Goal: Transaction & Acquisition: Purchase product/service

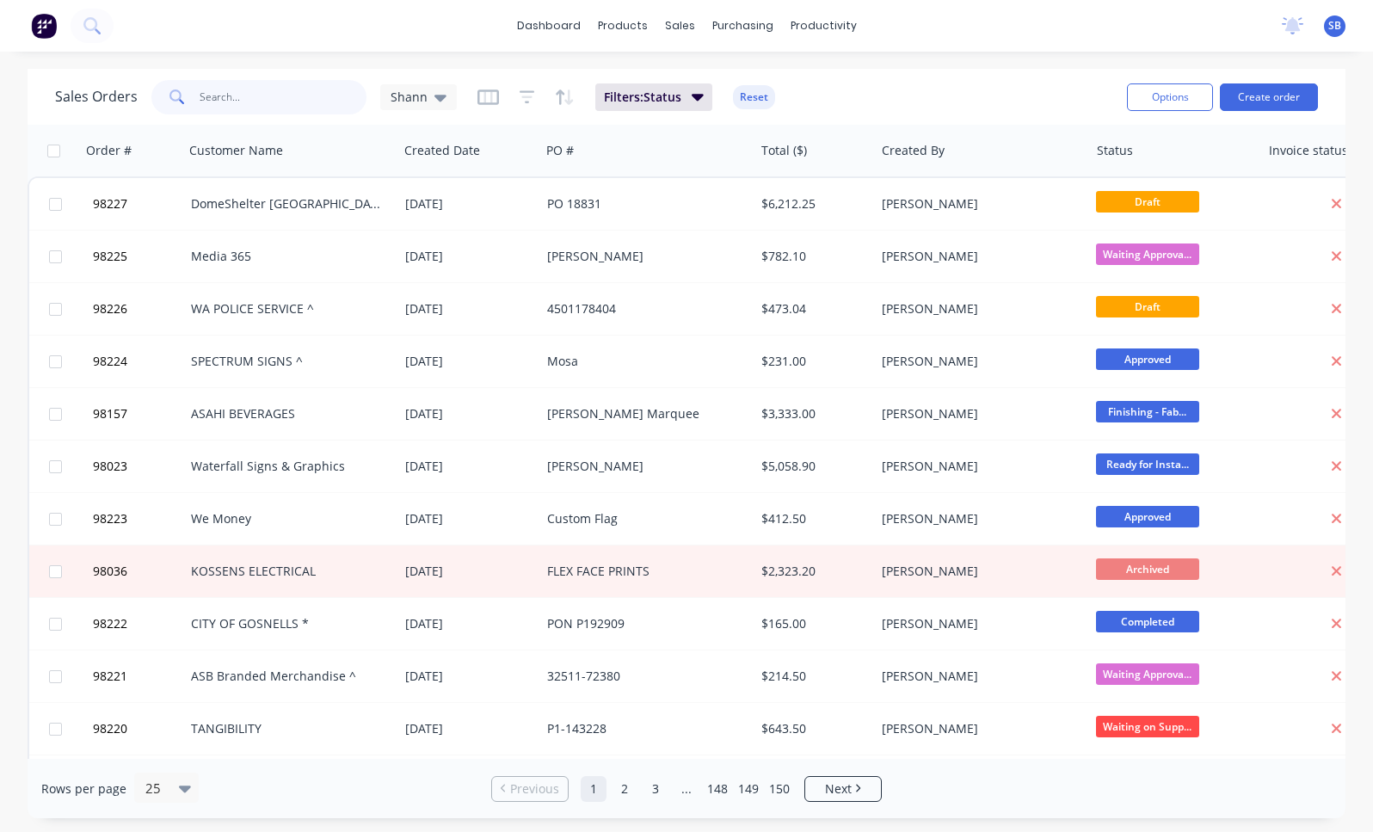
click at [293, 96] on input "text" at bounding box center [284, 97] width 168 height 34
type input "98174"
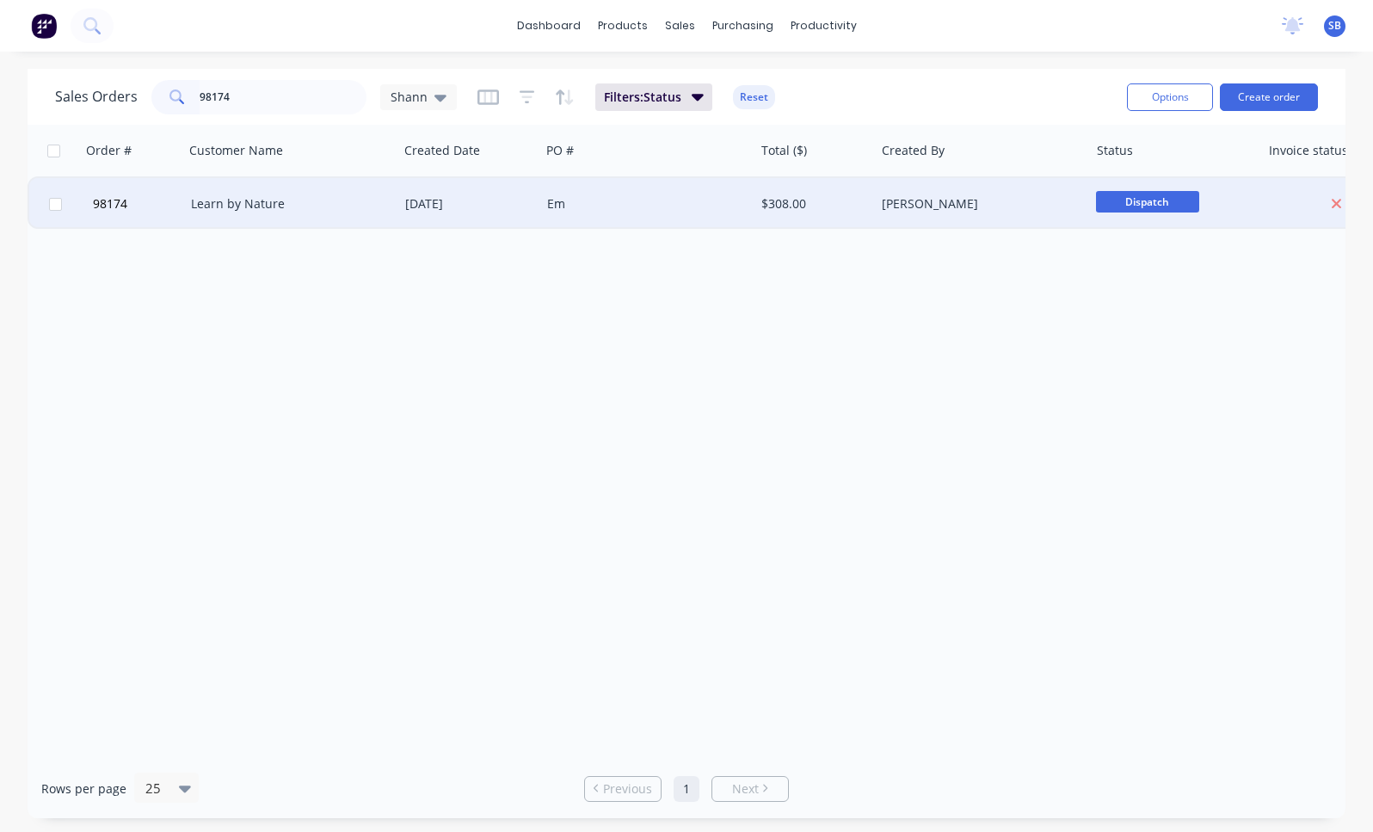
click at [336, 200] on div "Learn by Nature" at bounding box center [286, 203] width 190 height 17
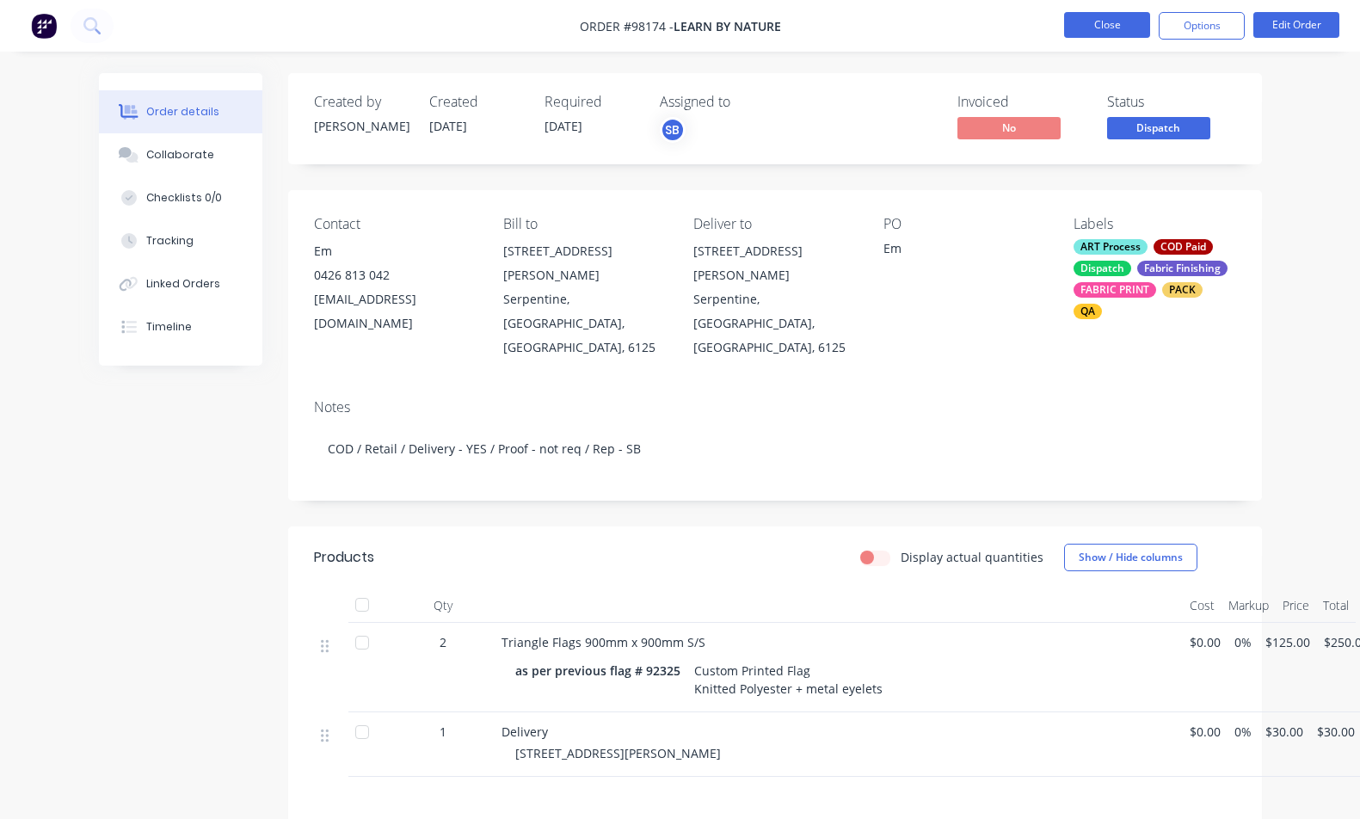
click at [1104, 21] on button "Close" at bounding box center [1107, 25] width 86 height 26
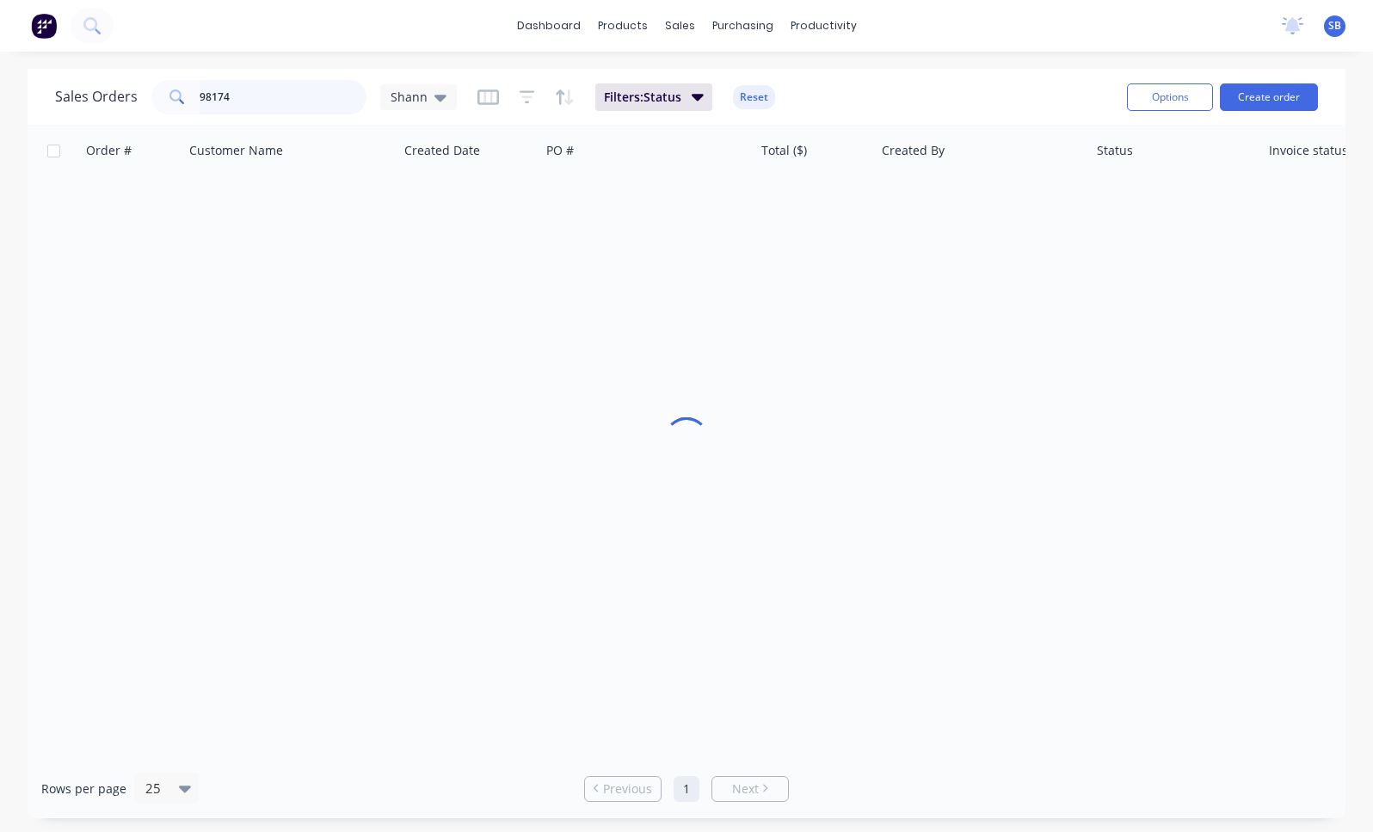
click at [263, 102] on input "98174" at bounding box center [284, 97] width 168 height 34
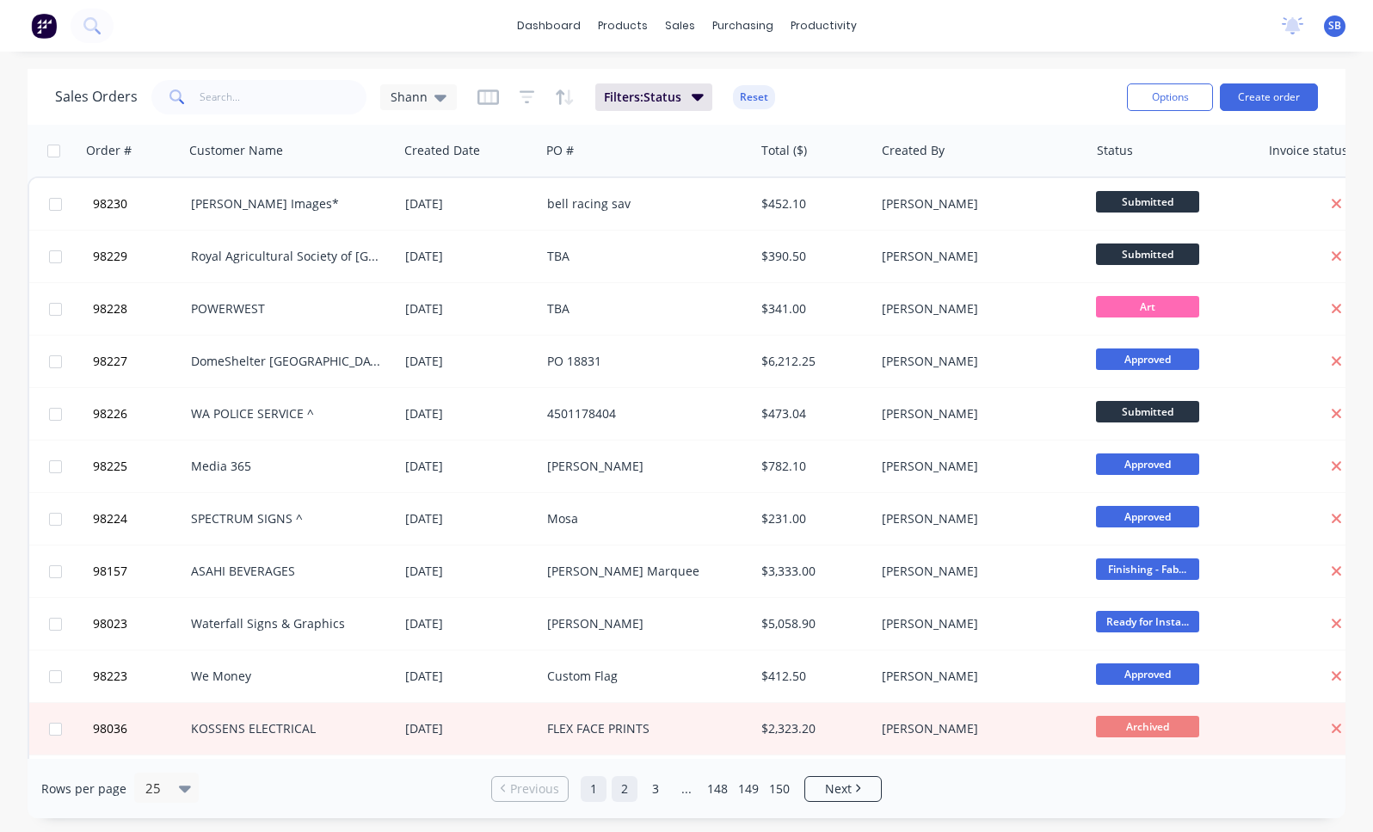
click at [624, 786] on link "2" at bounding box center [625, 789] width 26 height 26
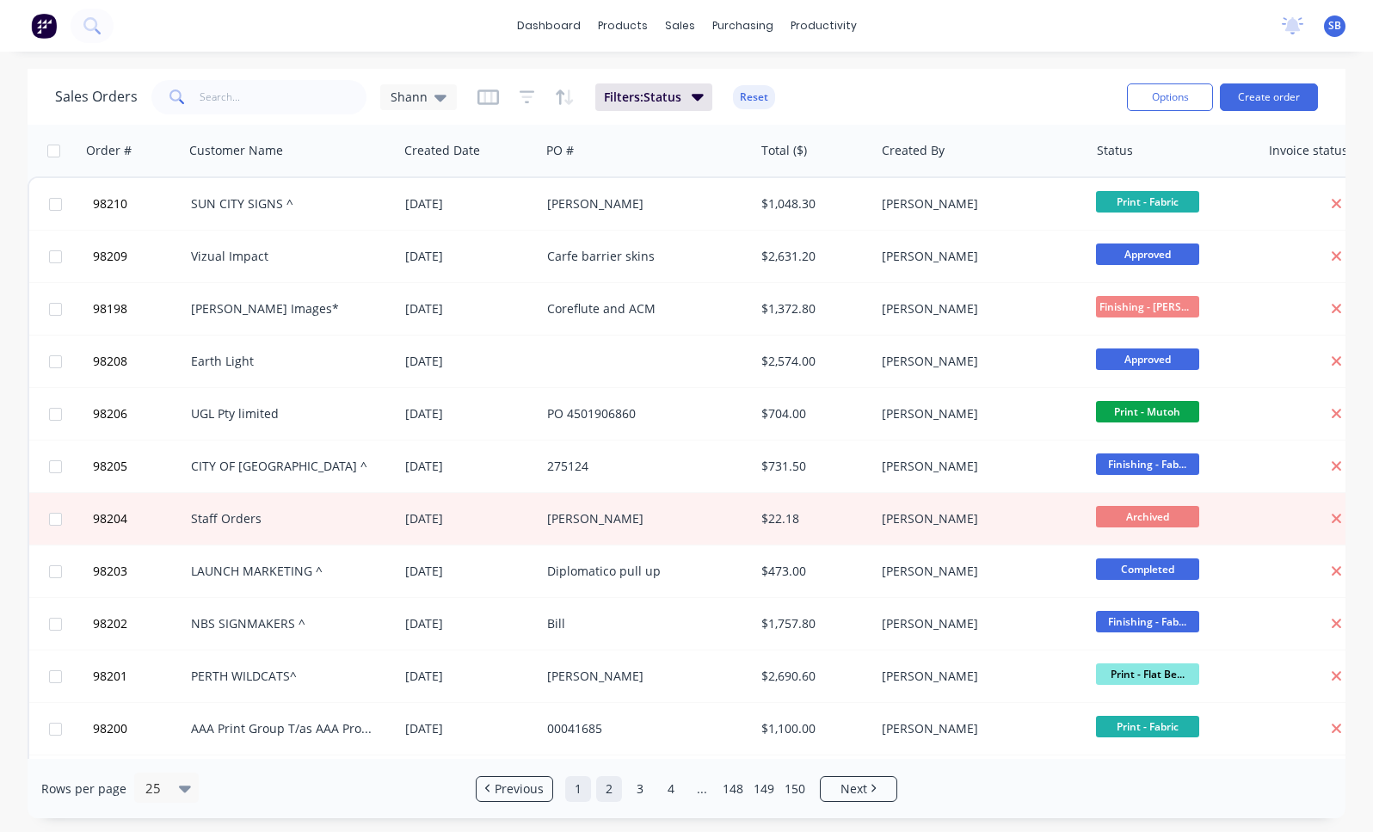
click at [577, 789] on link "1" at bounding box center [578, 789] width 26 height 26
click at [577, 789] on ul "Previous 1 2 3 4 ... 148 149 150 Next" at bounding box center [686, 789] width 435 height 26
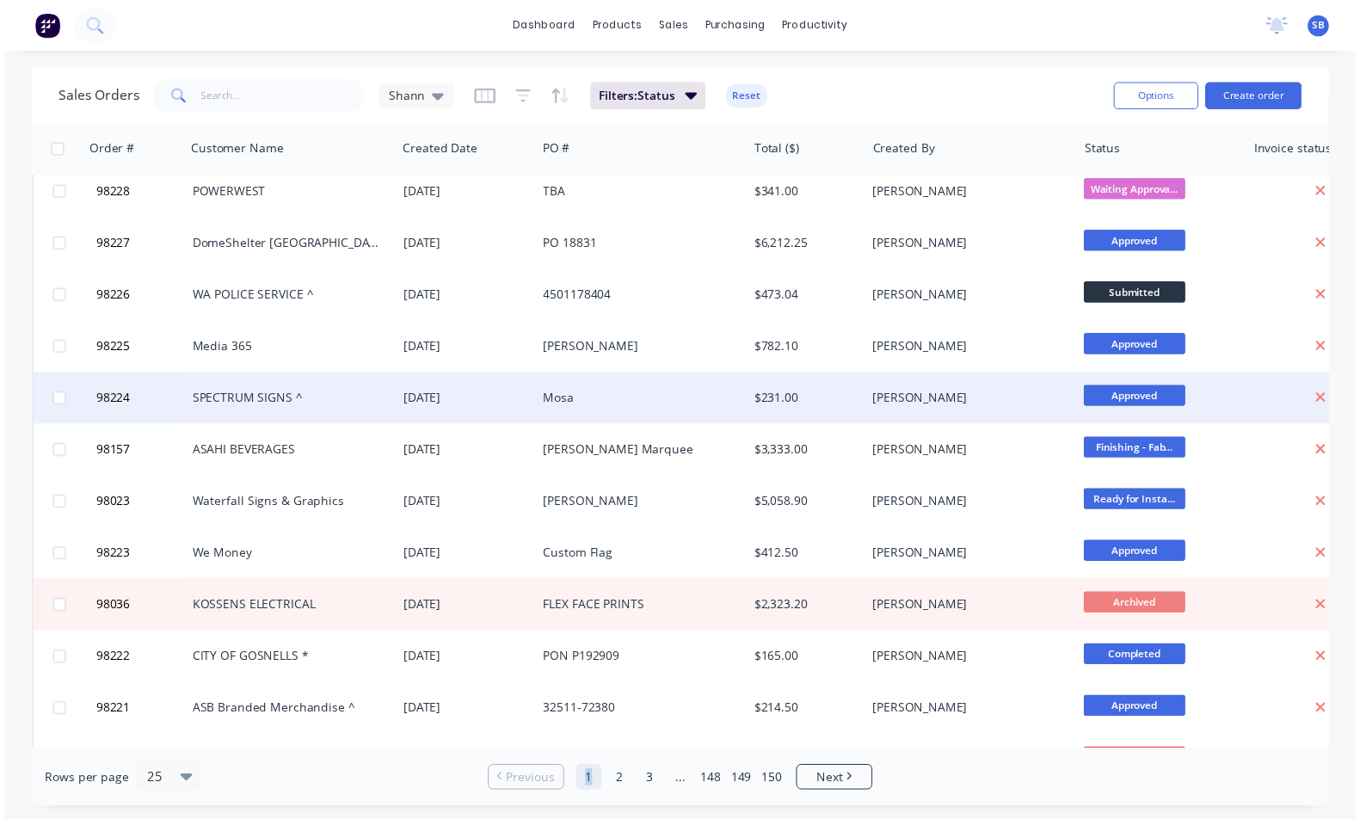
scroll to position [301, 0]
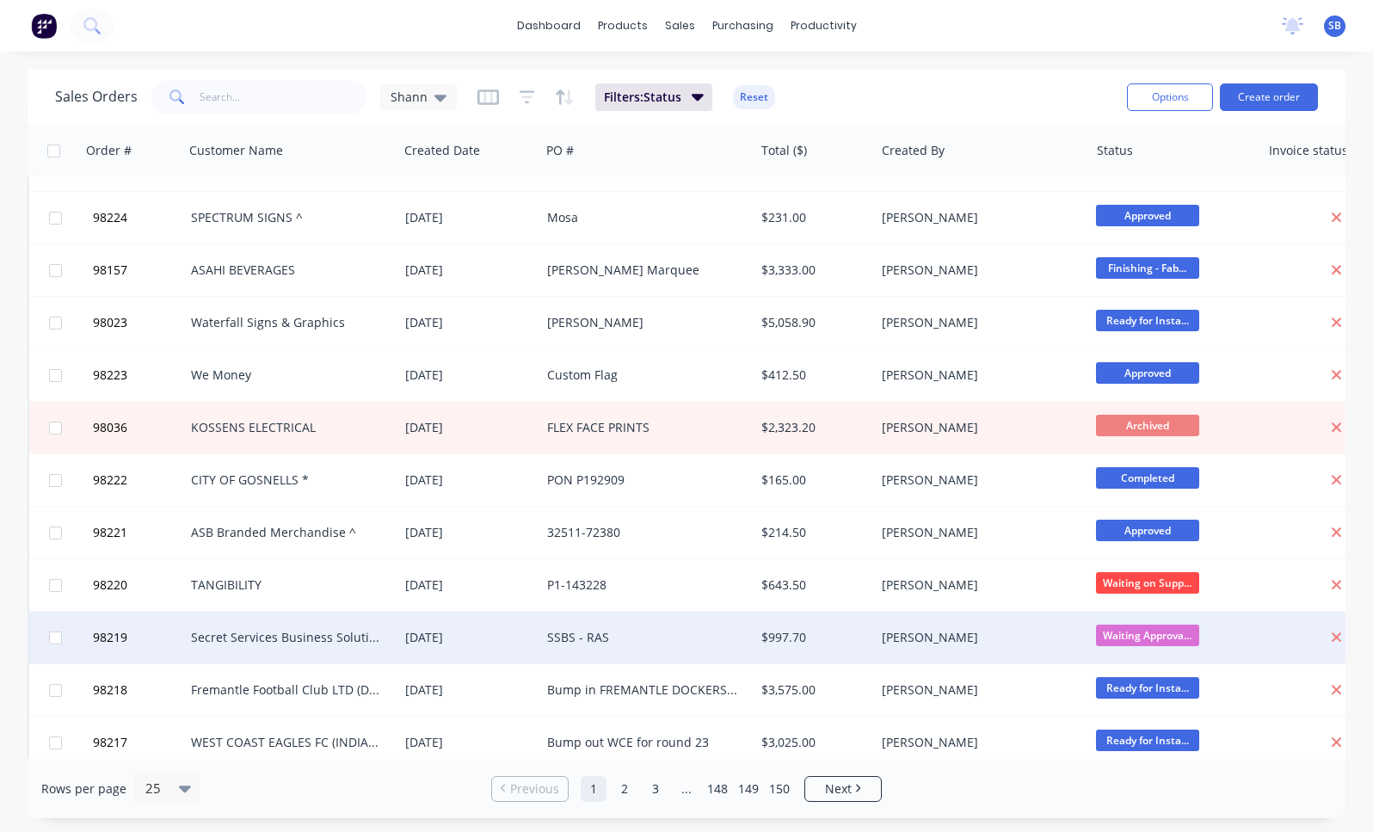
click at [547, 642] on div "SSBS - RAS" at bounding box center [642, 637] width 190 height 17
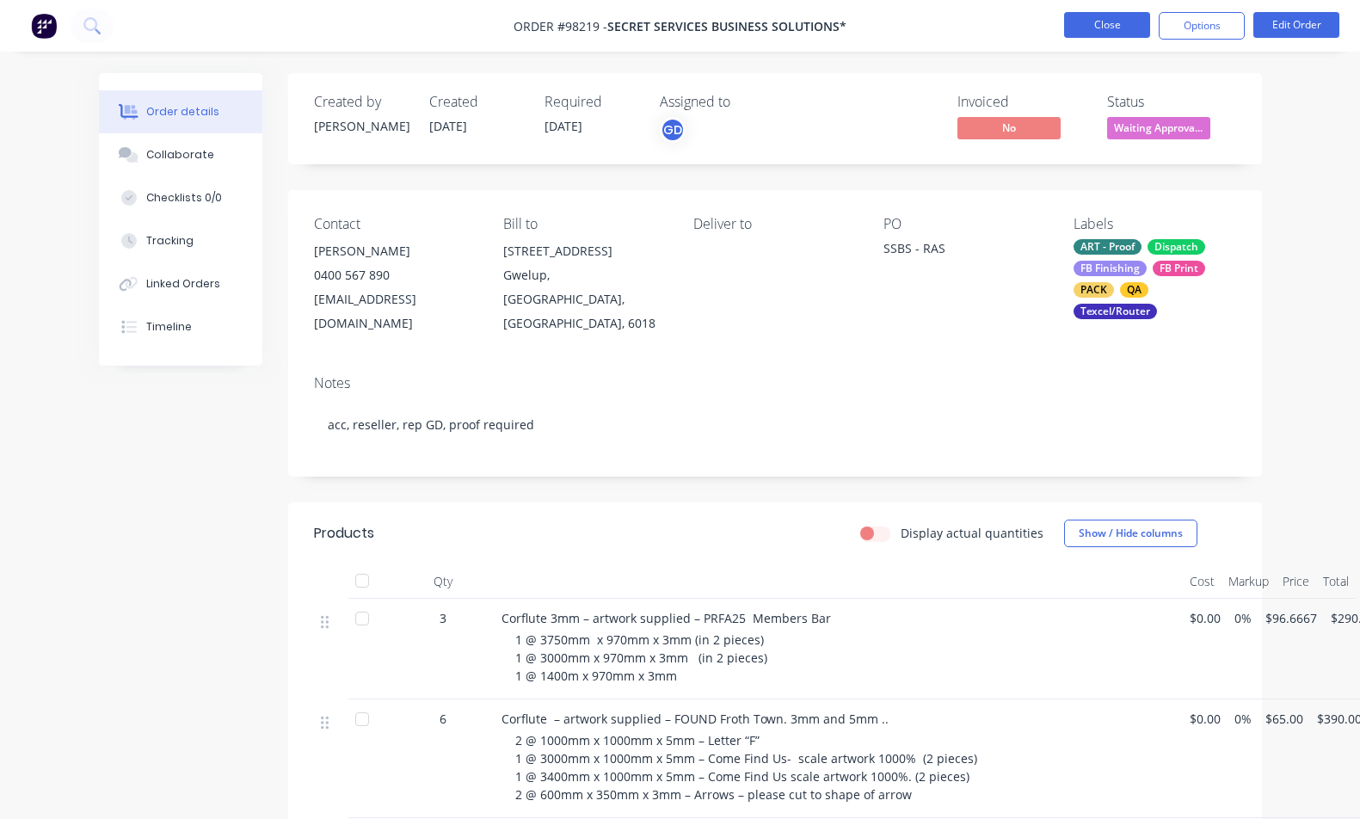
click at [1089, 15] on button "Close" at bounding box center [1107, 25] width 86 height 26
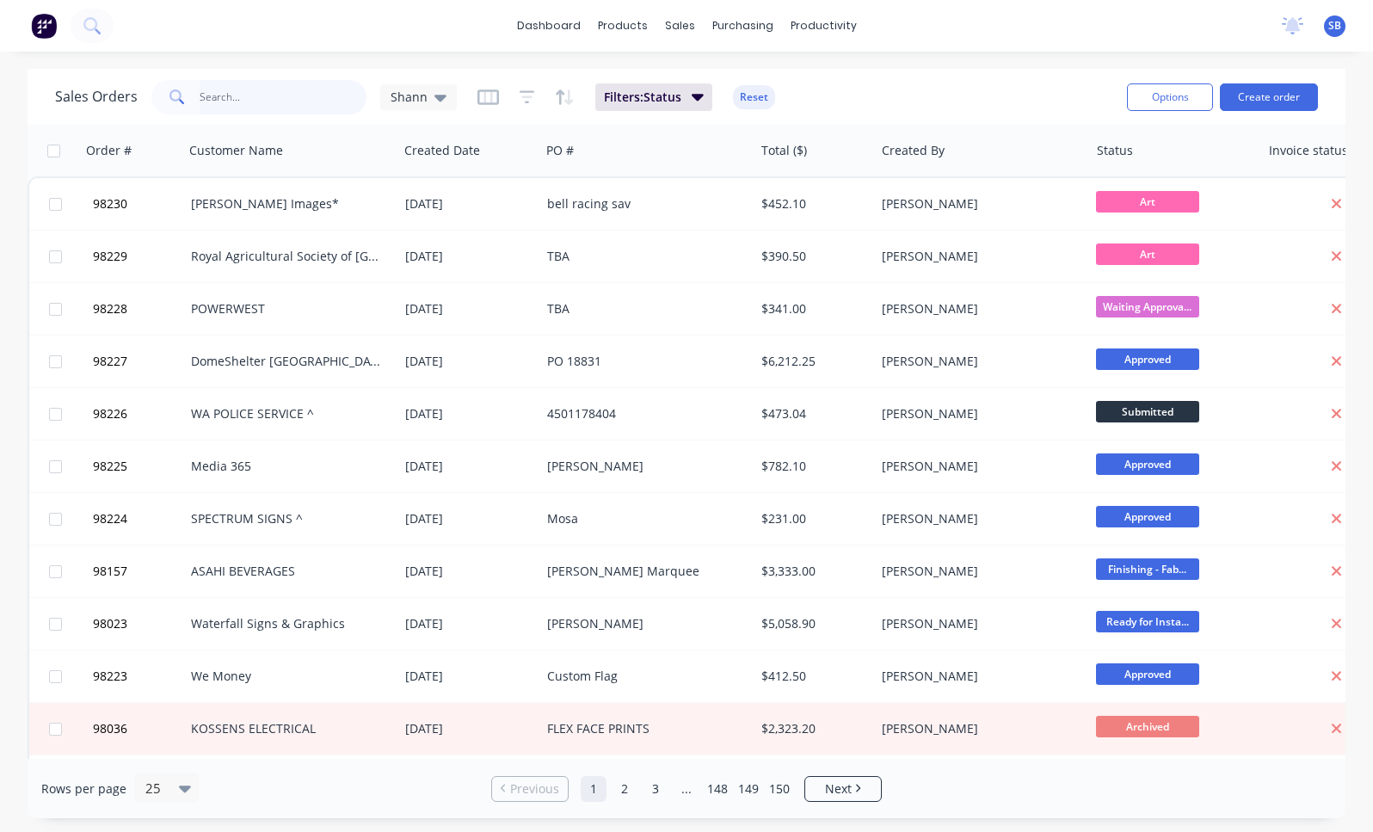
click at [277, 85] on input "text" at bounding box center [284, 97] width 168 height 34
type input "malaga"
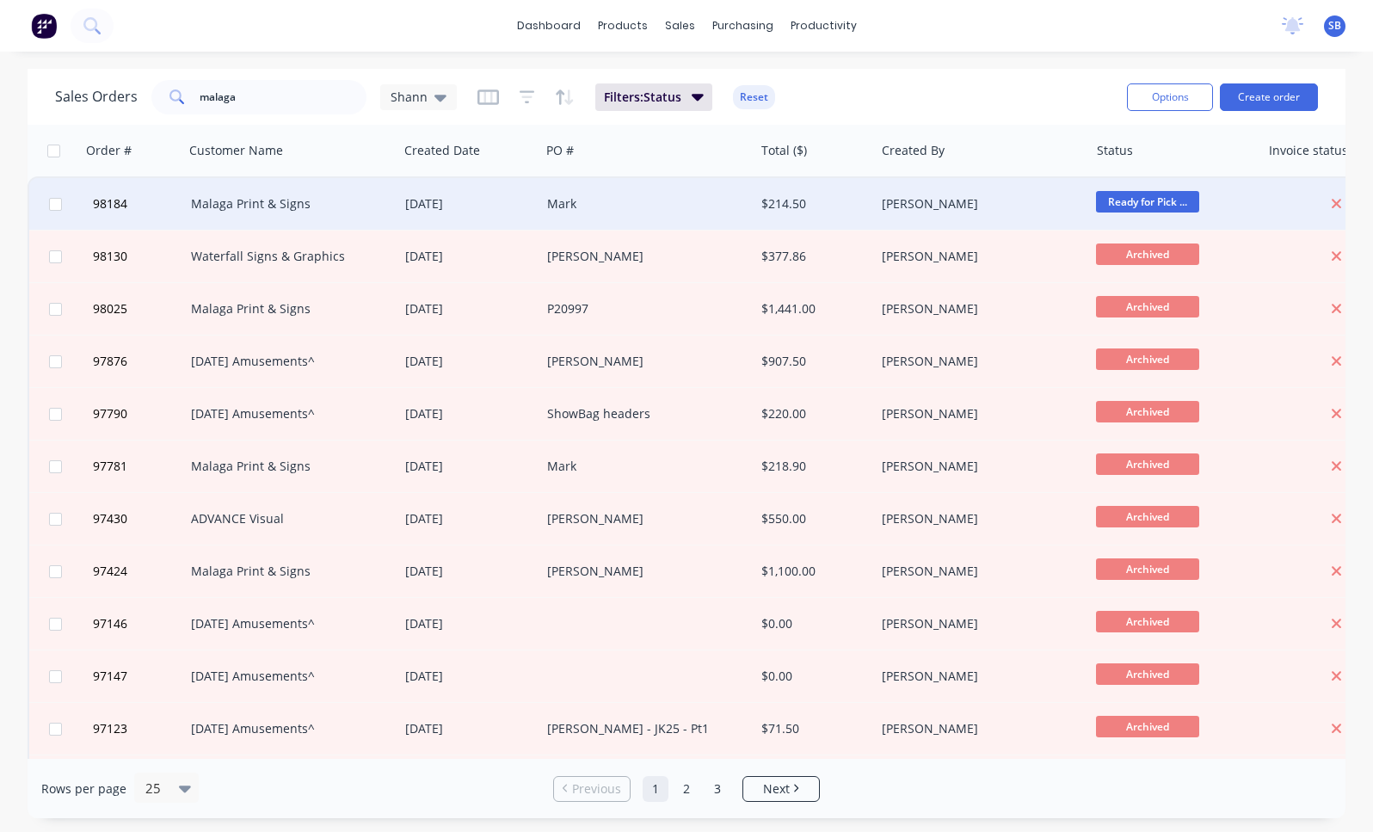
click at [263, 212] on div "Malaga Print & Signs" at bounding box center [286, 203] width 190 height 17
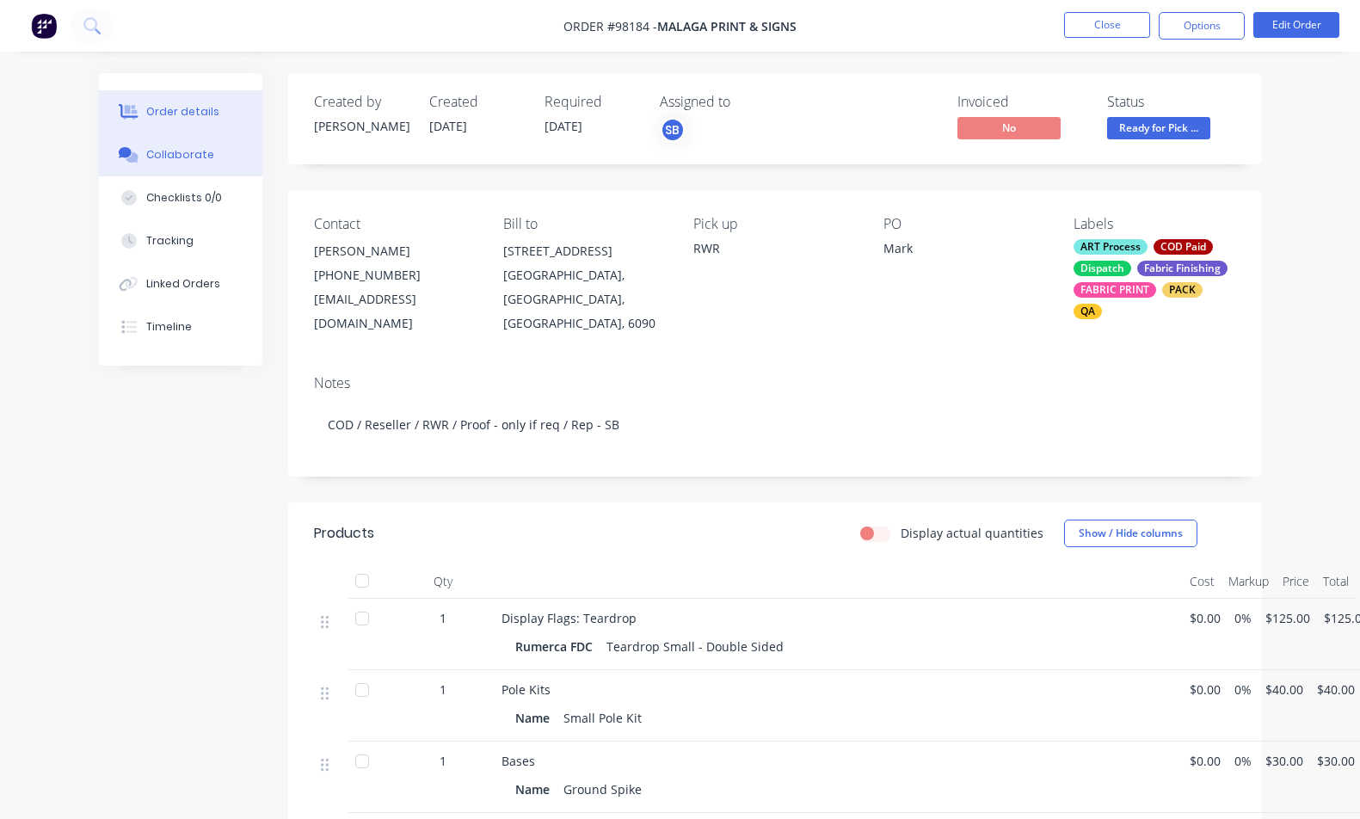
click at [170, 157] on div "Collaborate" at bounding box center [180, 154] width 68 height 15
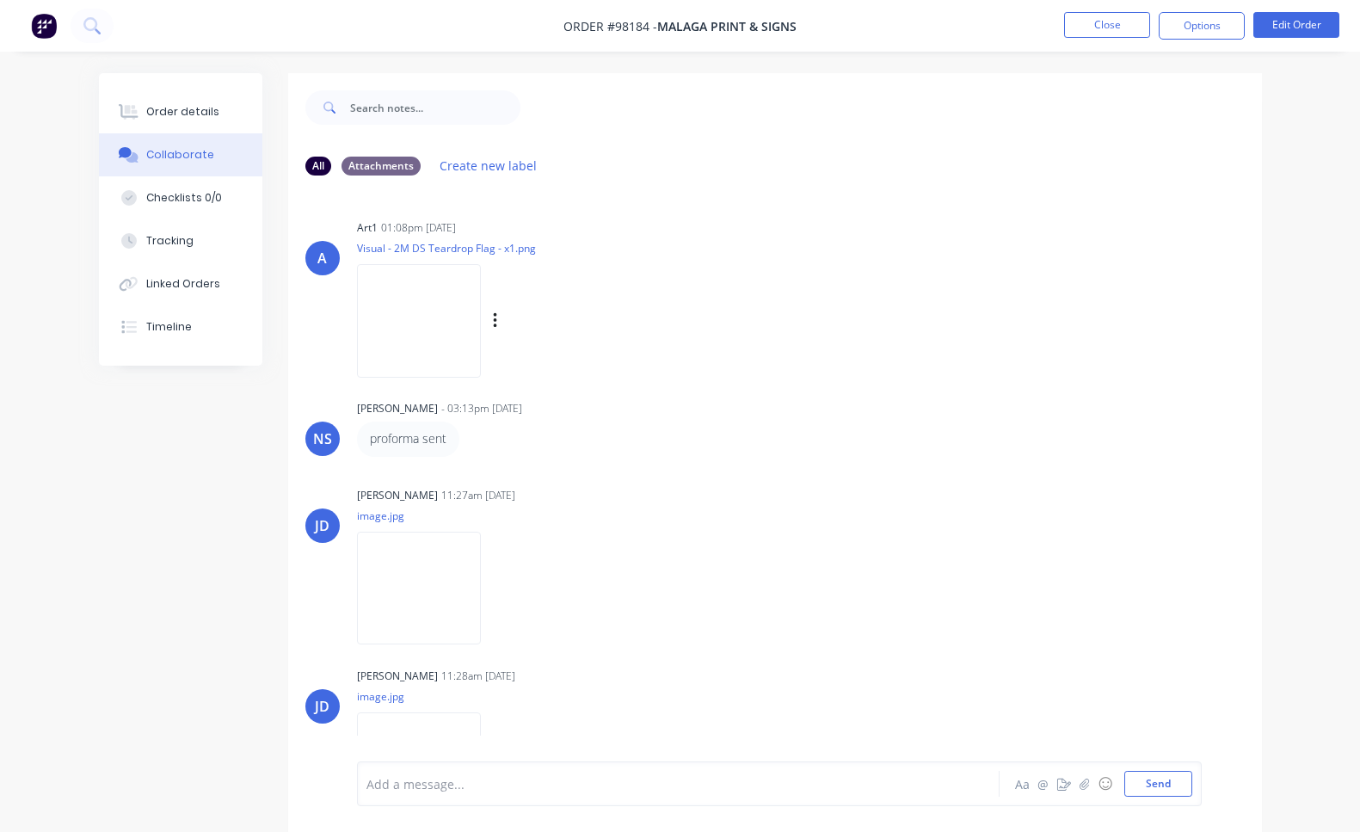
click at [435, 328] on img at bounding box center [419, 320] width 124 height 113
click at [394, 600] on img at bounding box center [419, 588] width 124 height 113
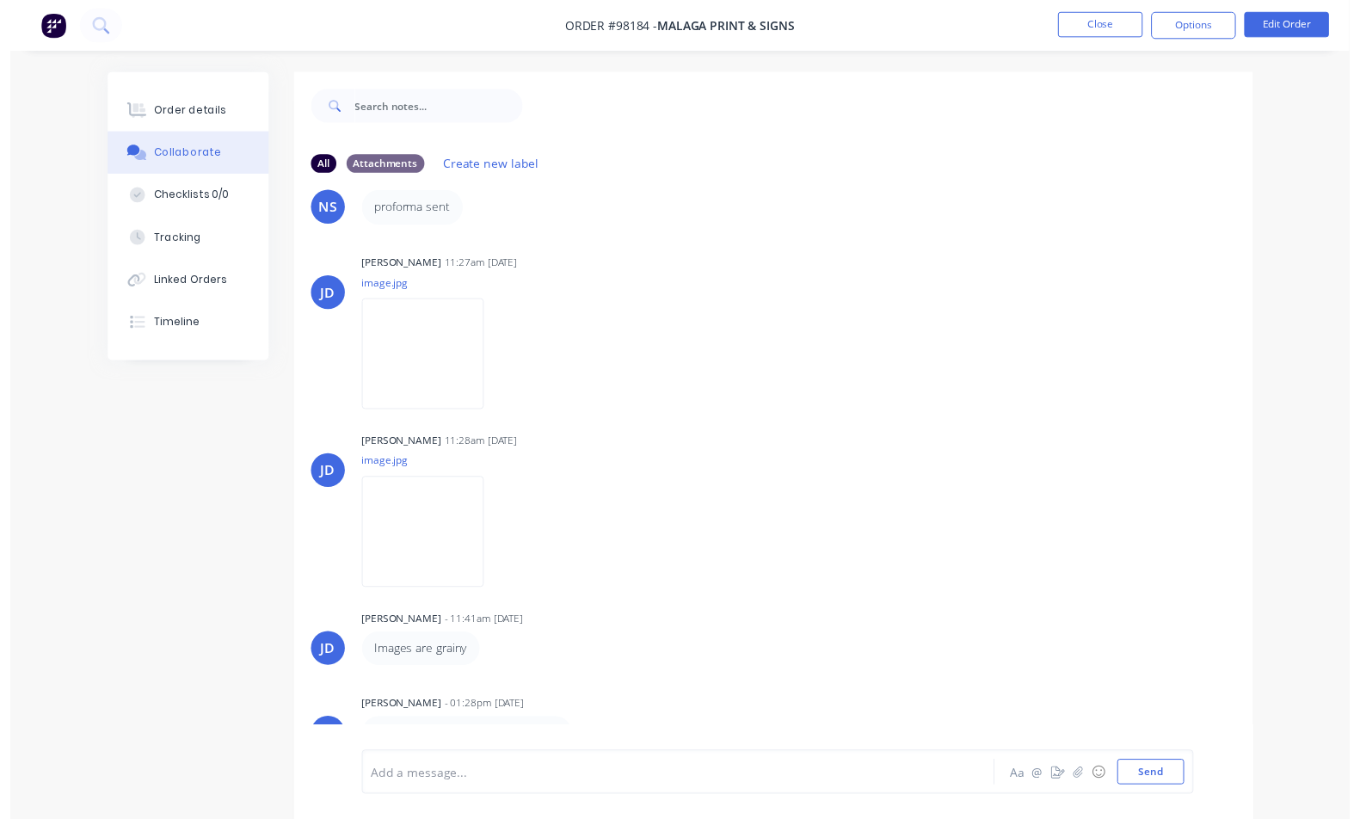
scroll to position [26, 0]
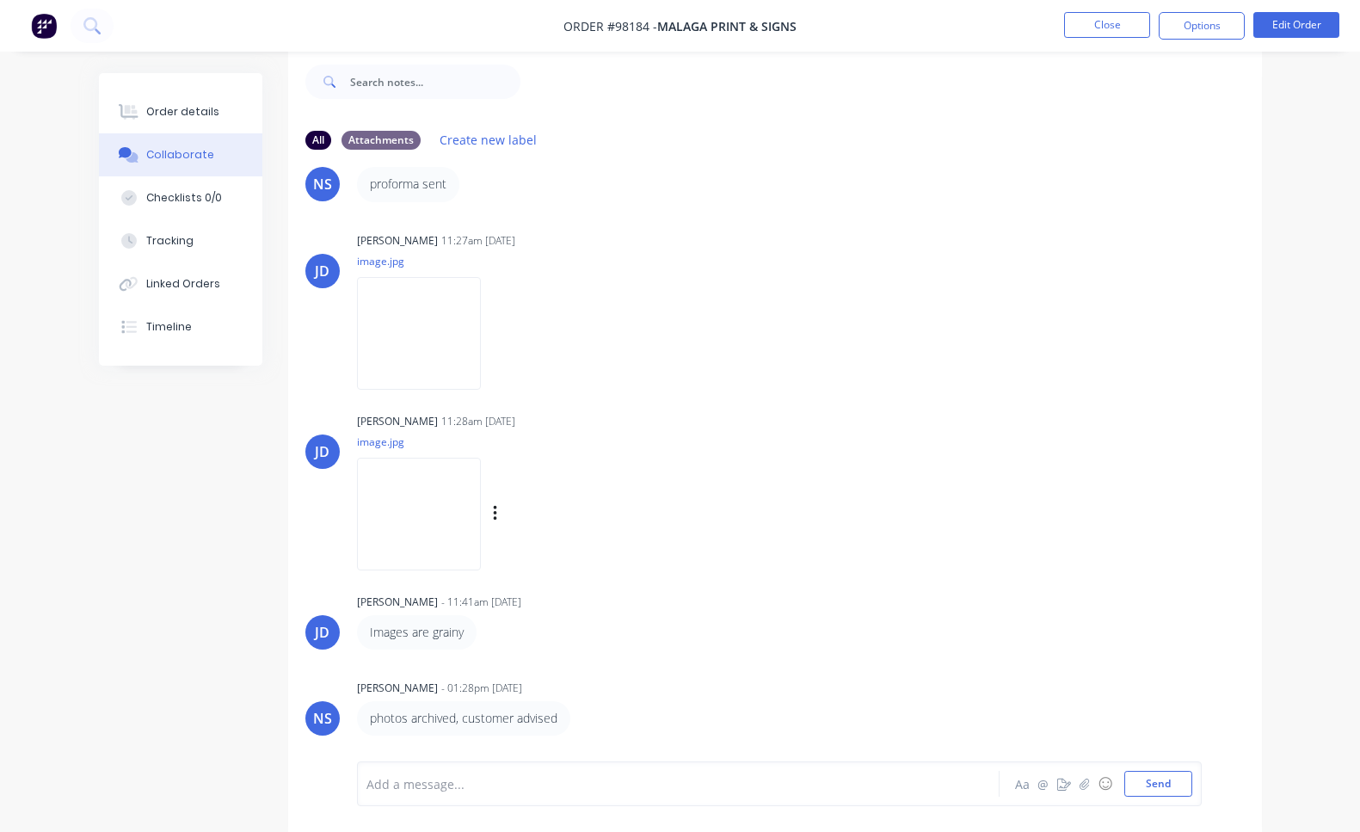
click at [428, 494] on img at bounding box center [419, 514] width 124 height 113
click at [178, 114] on div "Order details" at bounding box center [182, 111] width 73 height 15
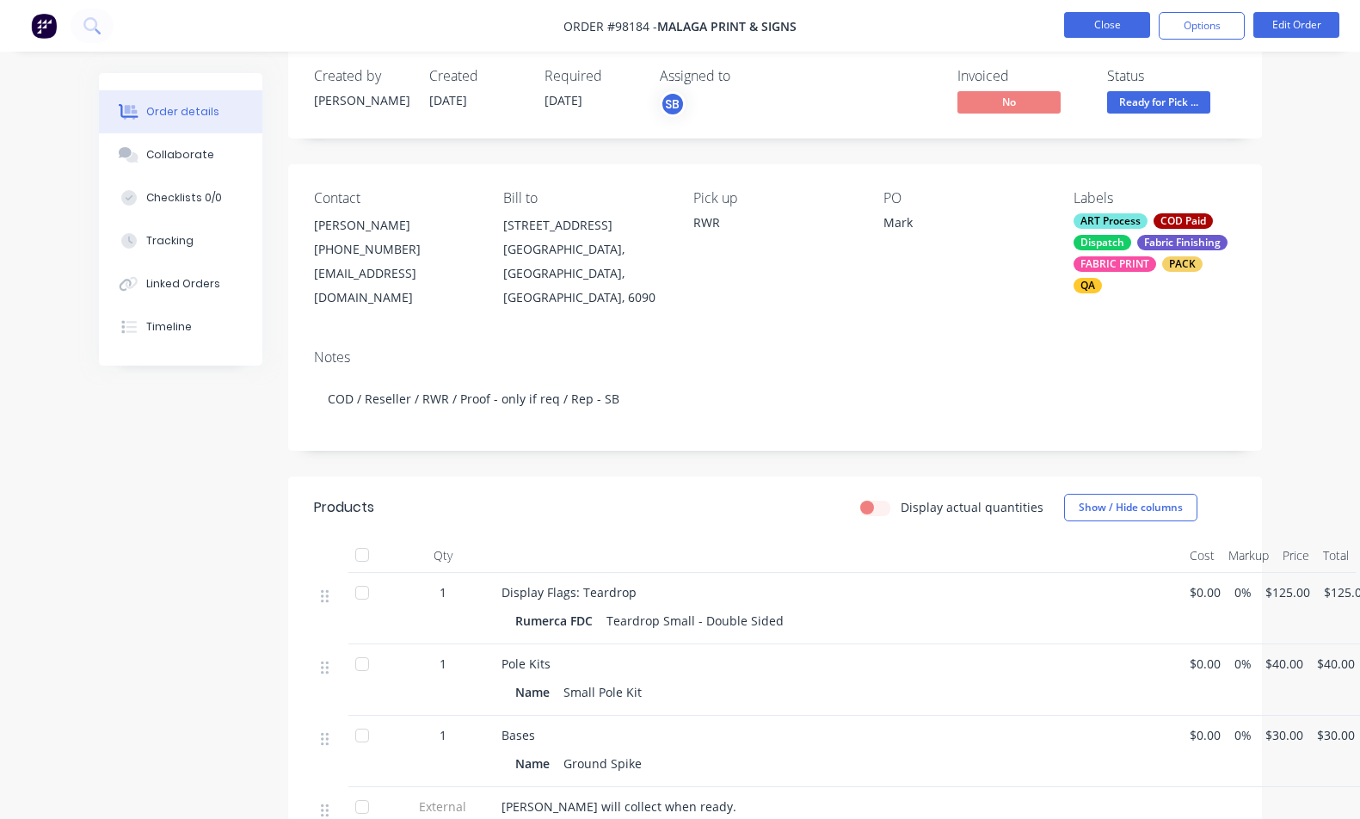
click at [1096, 26] on button "Close" at bounding box center [1107, 25] width 86 height 26
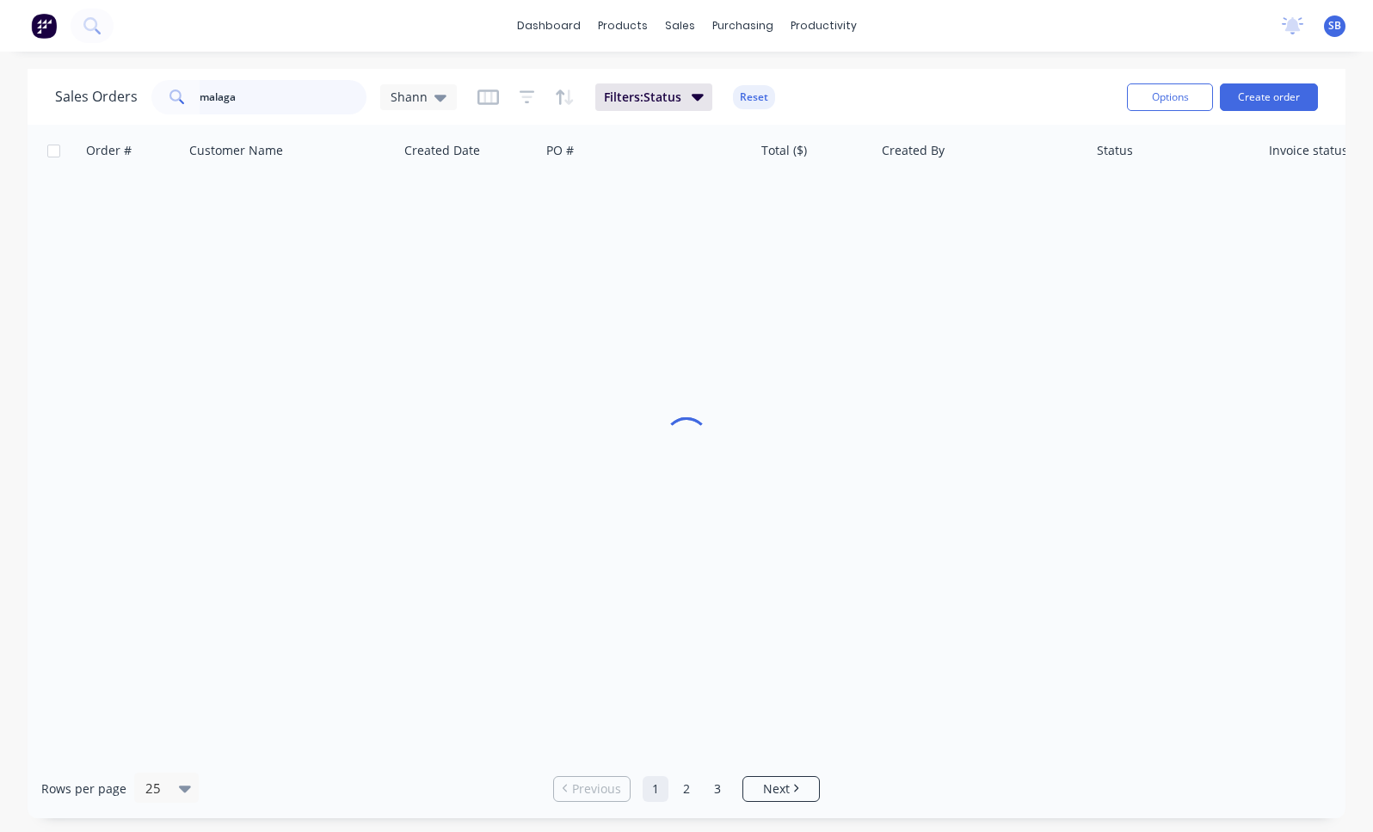
click at [313, 100] on input "malaga" at bounding box center [284, 97] width 168 height 34
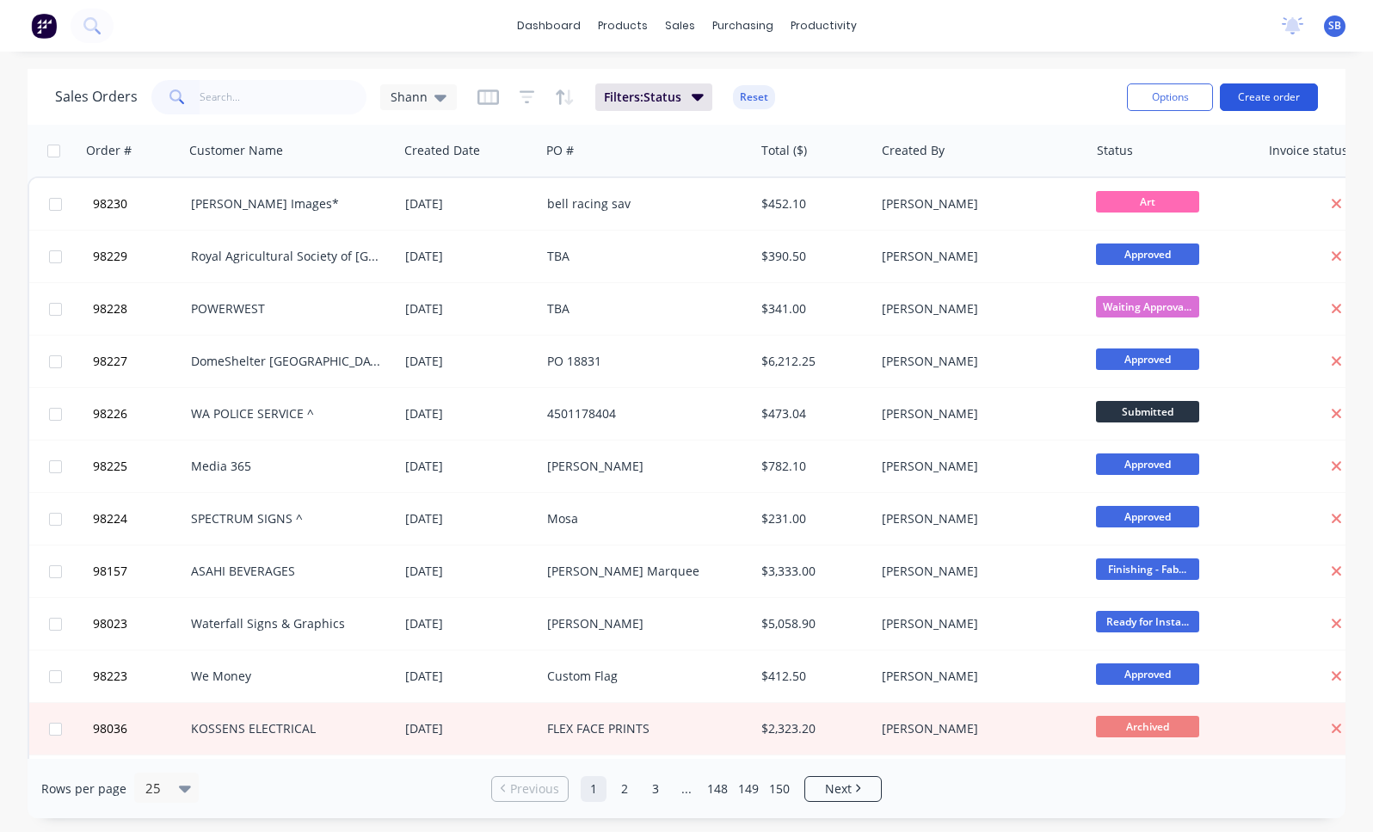
click at [1279, 102] on button "Create order" at bounding box center [1269, 97] width 98 height 28
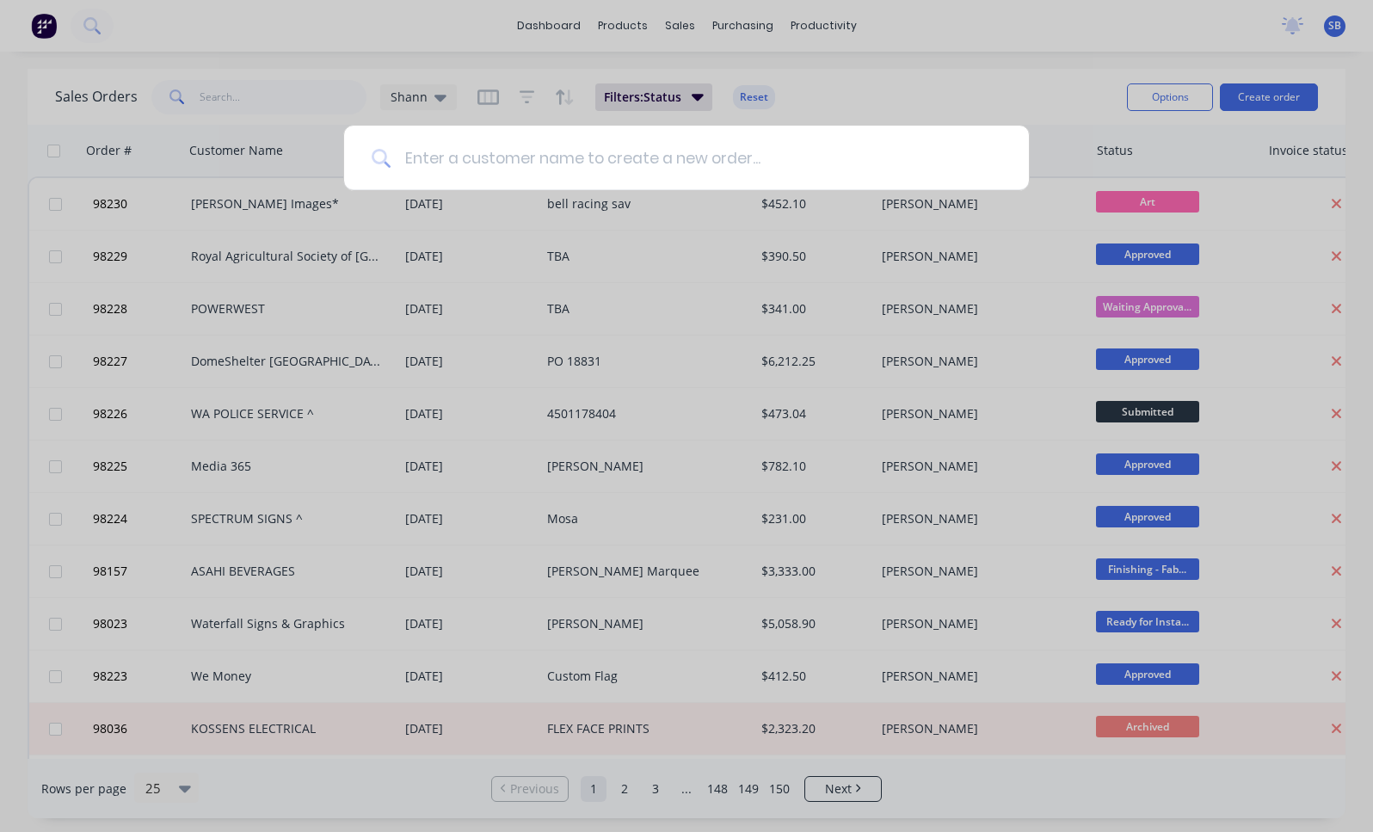
click at [722, 157] on input at bounding box center [696, 158] width 611 height 65
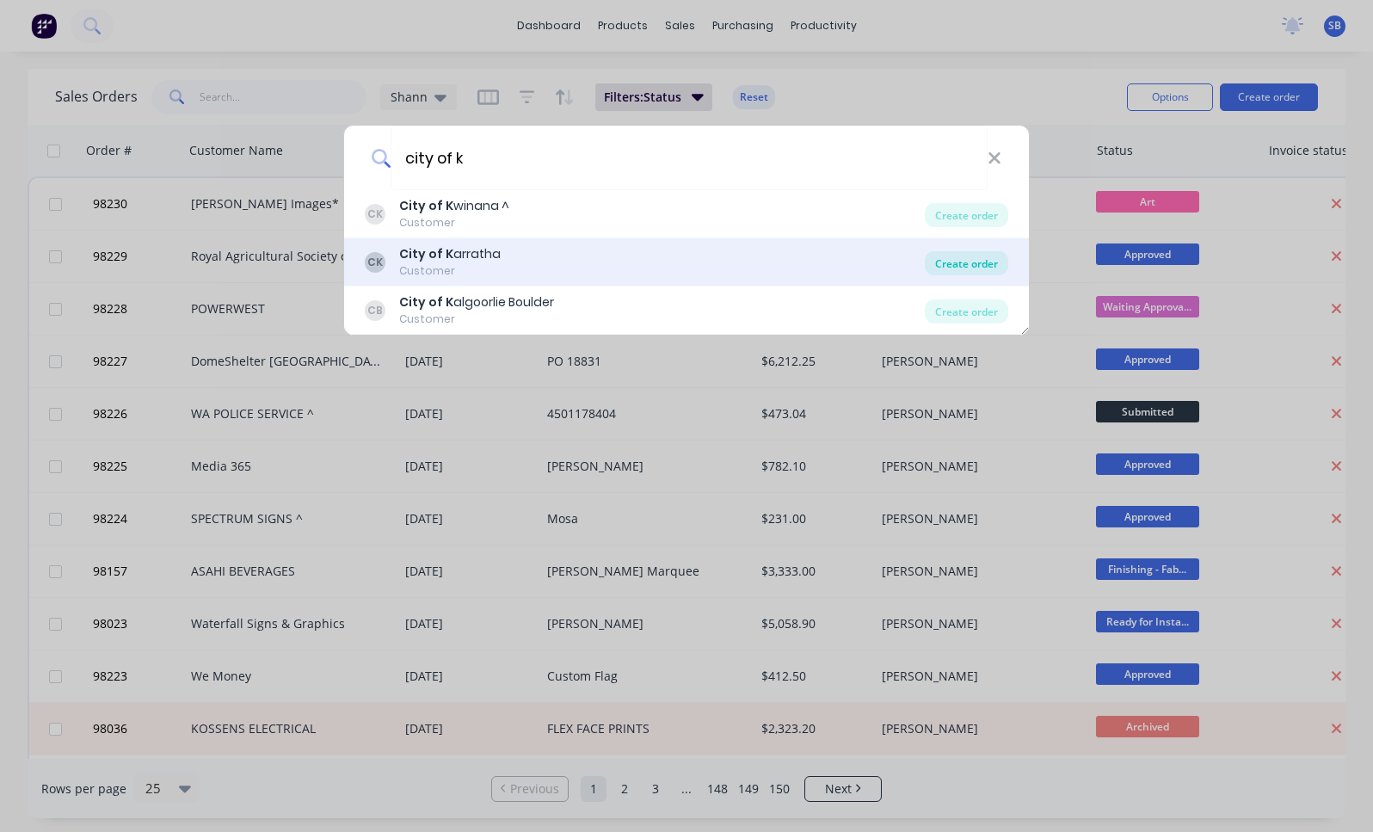
type input "city of k"
click at [952, 262] on div "Create order" at bounding box center [966, 263] width 83 height 24
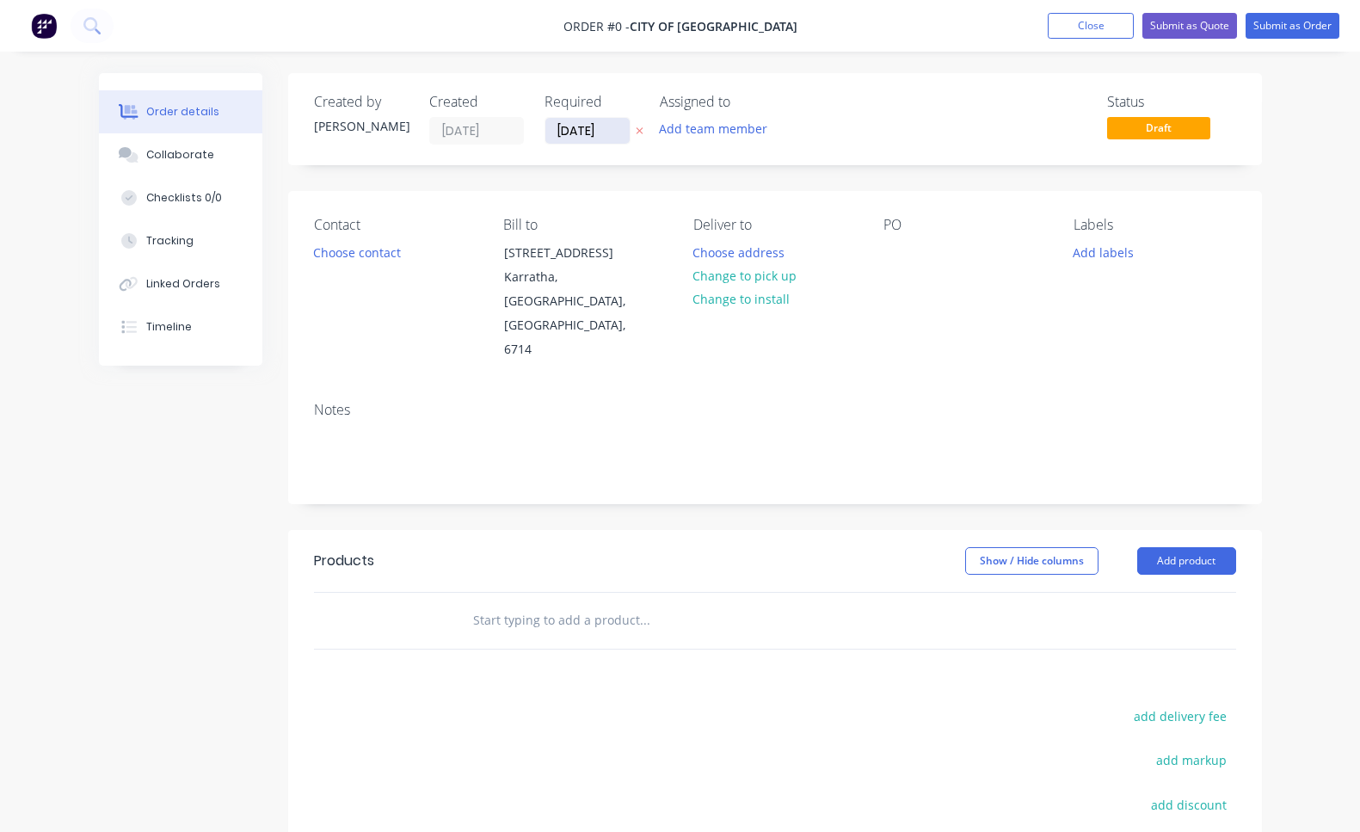
click at [603, 125] on input "[DATE]" at bounding box center [588, 131] width 84 height 26
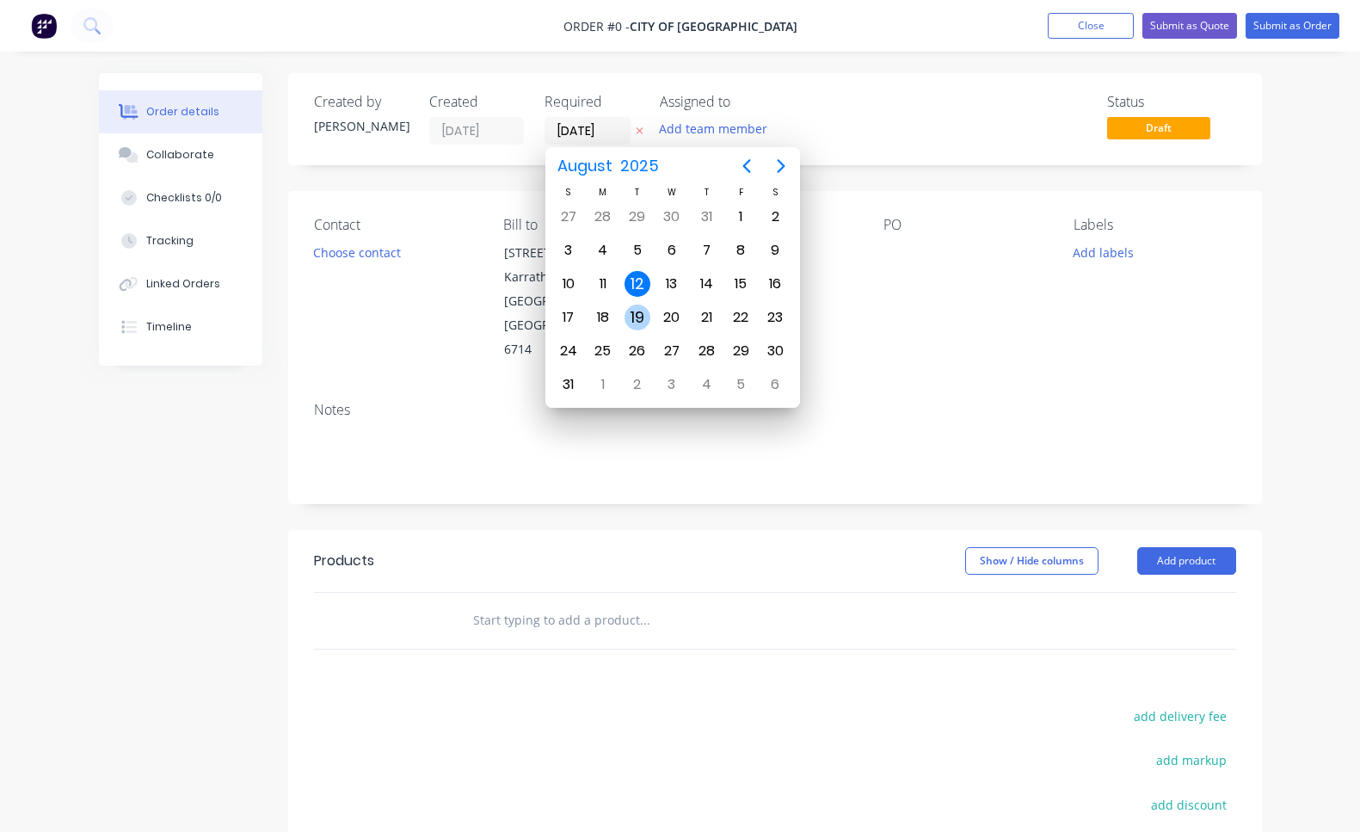
click at [645, 318] on div "19" at bounding box center [638, 318] width 26 height 26
type input "[DATE]"
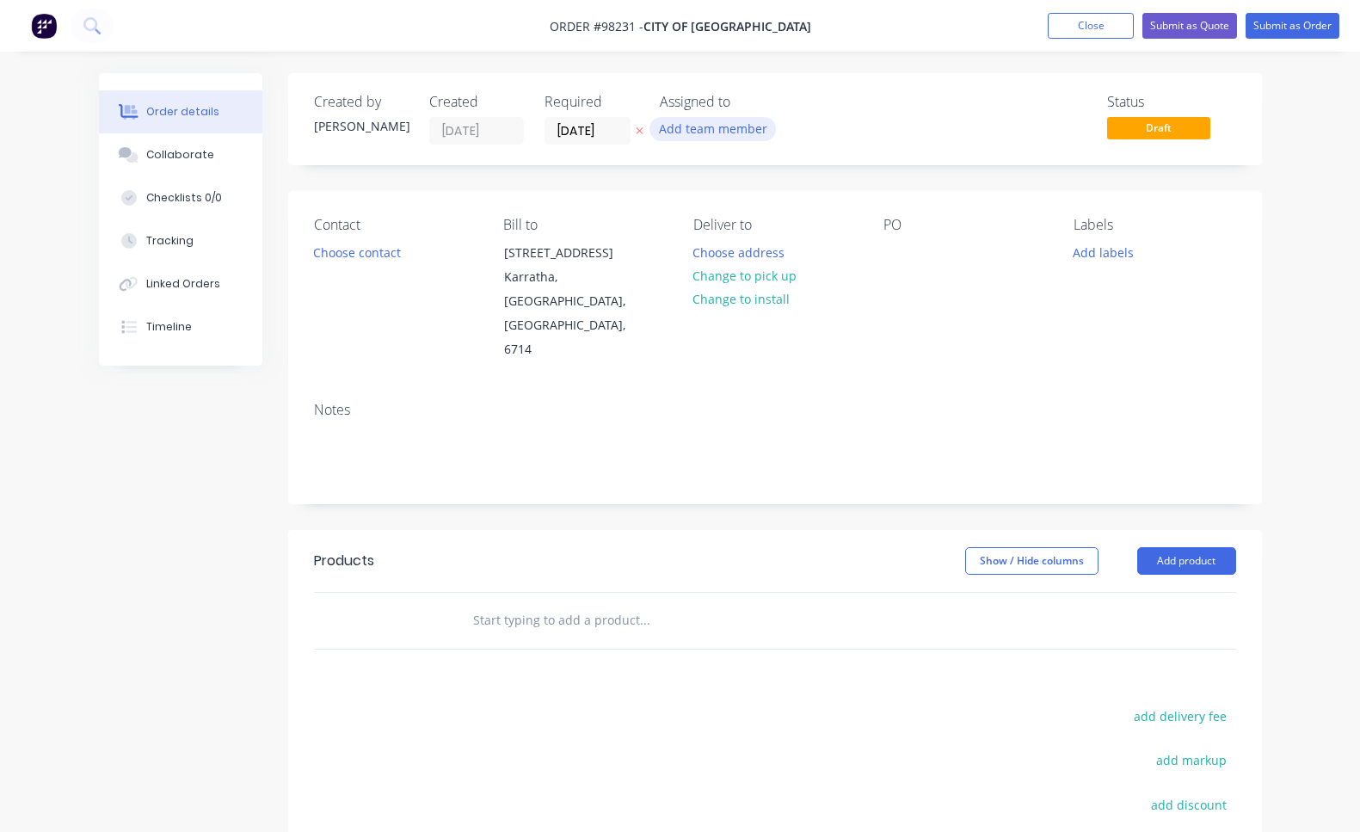
click at [733, 134] on button "Add team member" at bounding box center [713, 128] width 126 height 23
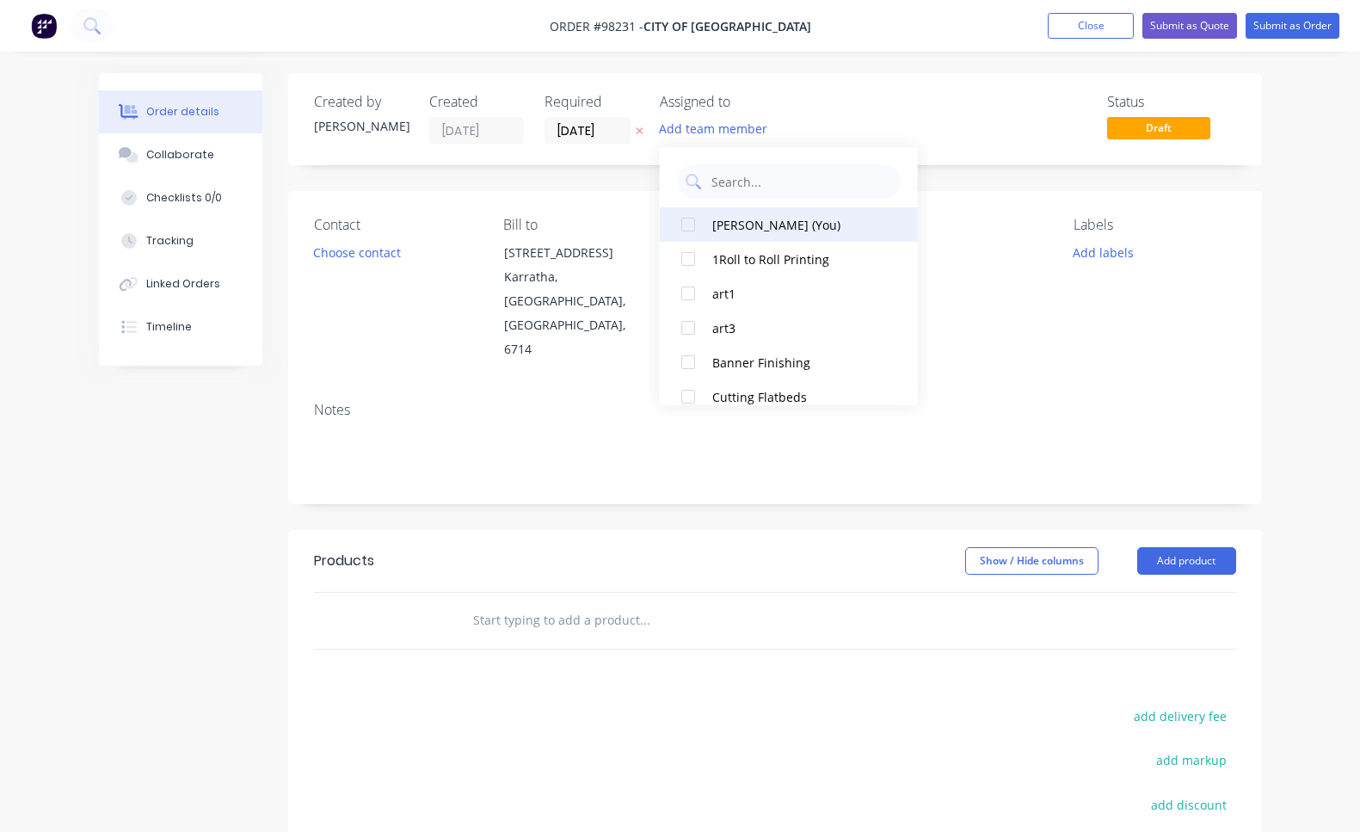
click at [738, 220] on div "[PERSON_NAME] (You)" at bounding box center [798, 225] width 172 height 18
click at [422, 286] on div "Contact Choose contact" at bounding box center [395, 289] width 163 height 145
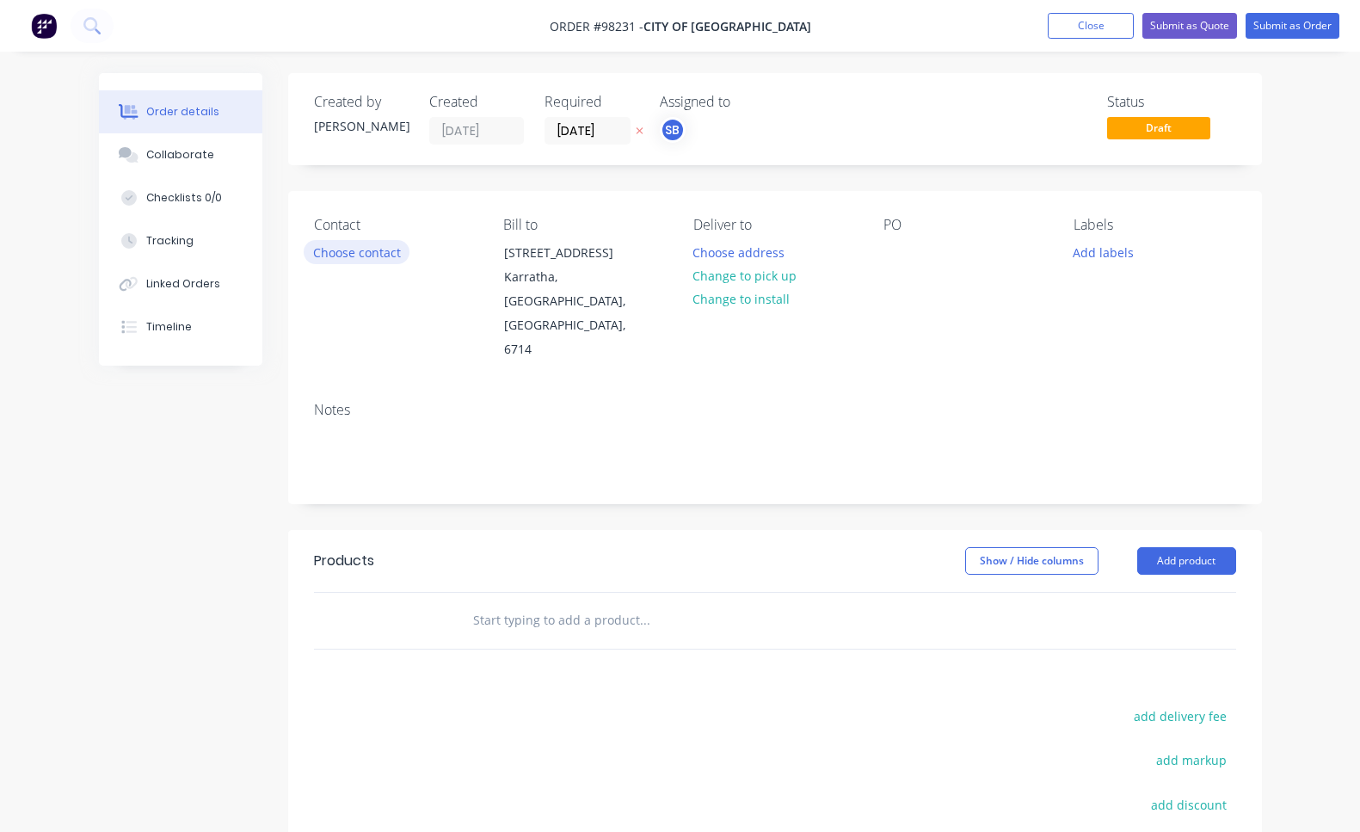
click at [379, 251] on button "Choose contact" at bounding box center [357, 251] width 106 height 23
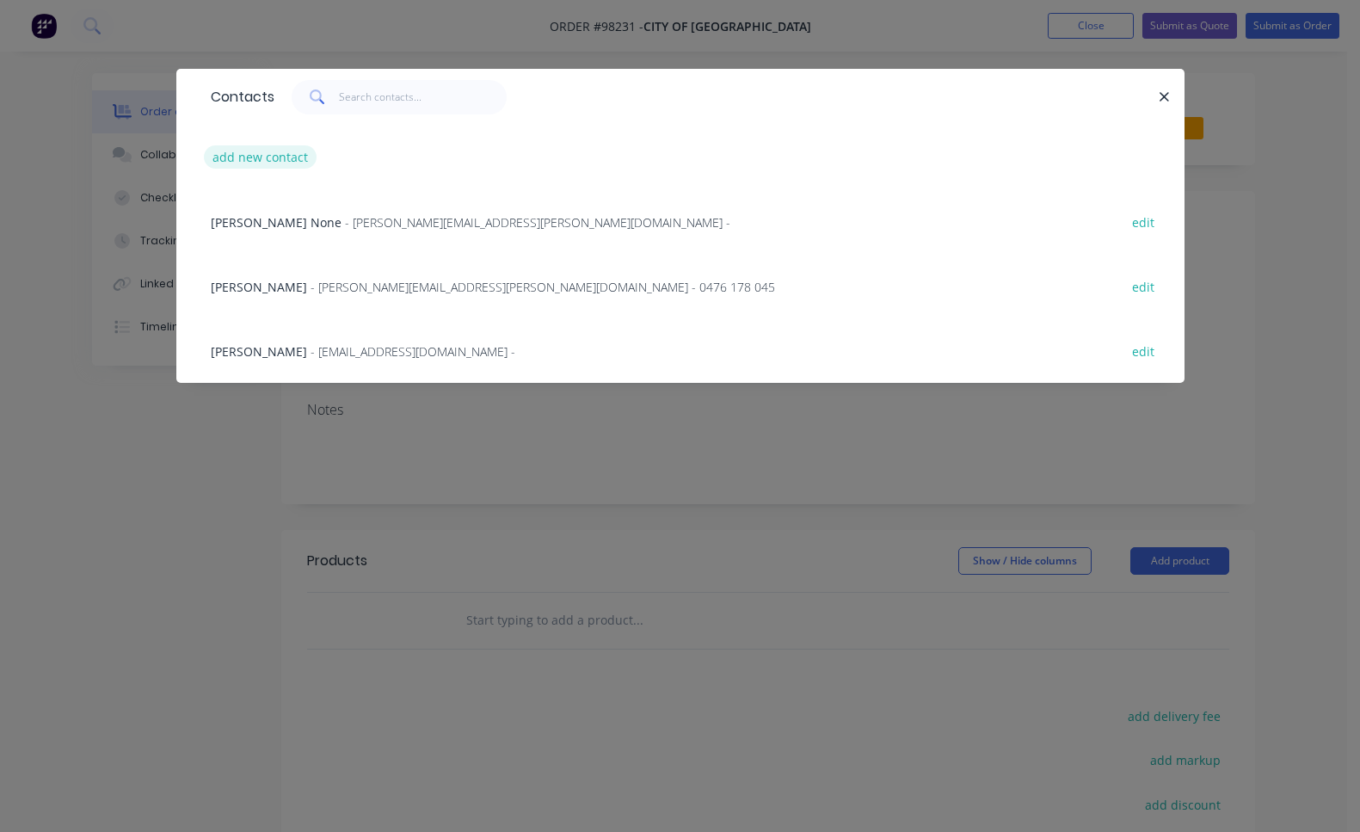
click at [286, 160] on button "add new contact" at bounding box center [261, 156] width 114 height 23
select select "AU"
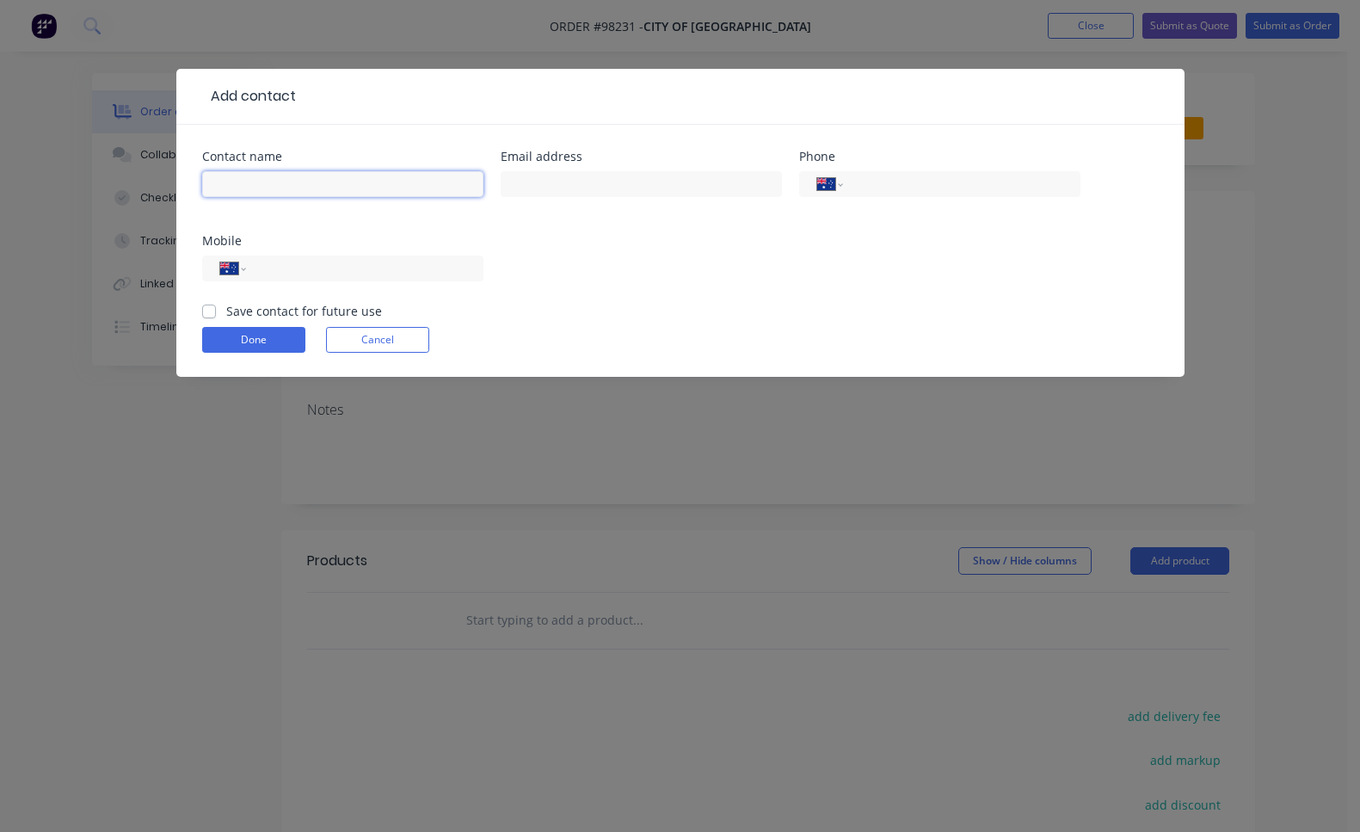
type input "k"
type input "[PERSON_NAME]"
paste input "[PERSON_NAME][EMAIL_ADDRESS][DOMAIN_NAME]"
type input "[PERSON_NAME][EMAIL_ADDRESS][DOMAIN_NAME]"
paste input "[PHONE_NUMBER]"
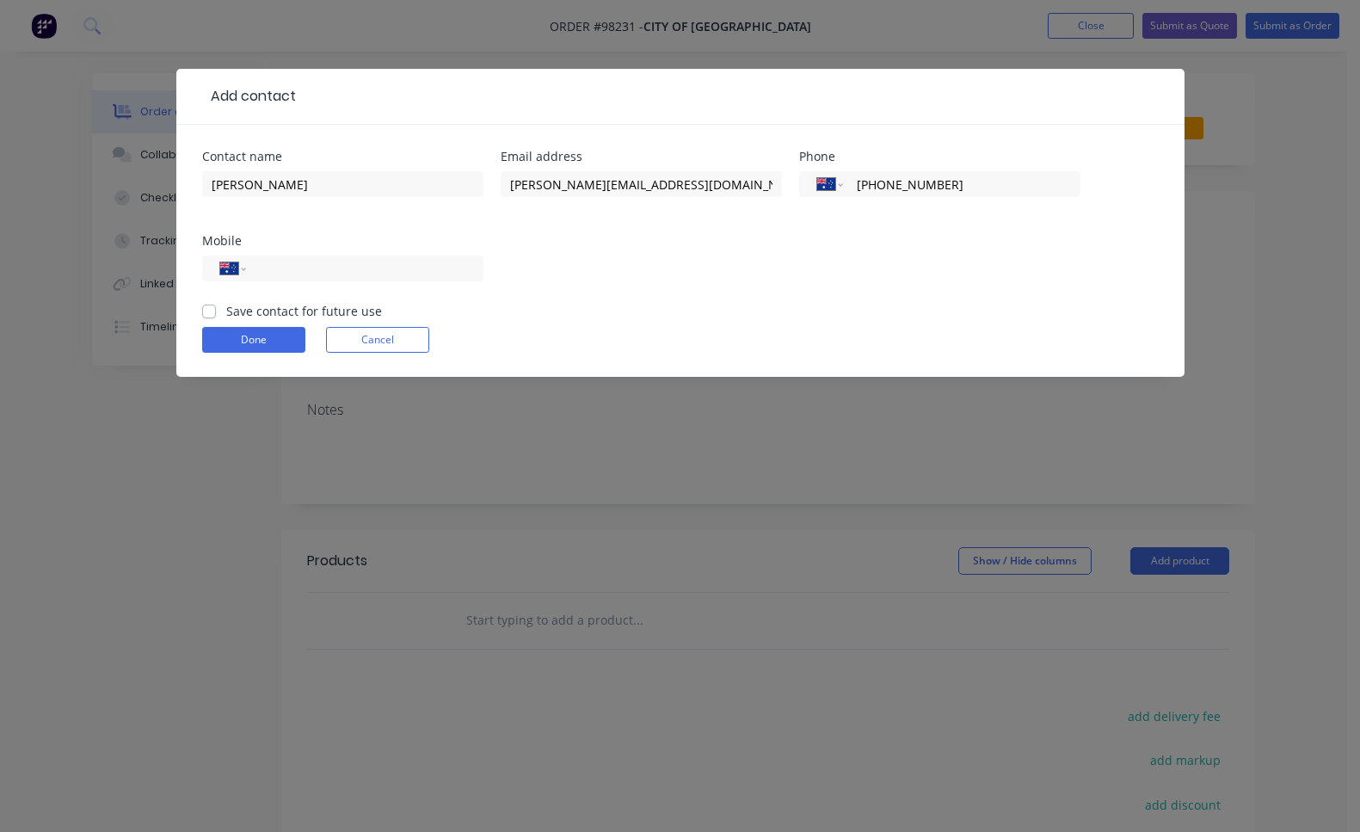
type input "[PHONE_NUMBER]"
click at [226, 309] on label "Save contact for future use" at bounding box center [304, 311] width 156 height 18
click at [213, 309] on input "Save contact for future use" at bounding box center [209, 310] width 14 height 16
checkbox input "true"
click at [227, 336] on button "Done" at bounding box center [253, 340] width 103 height 26
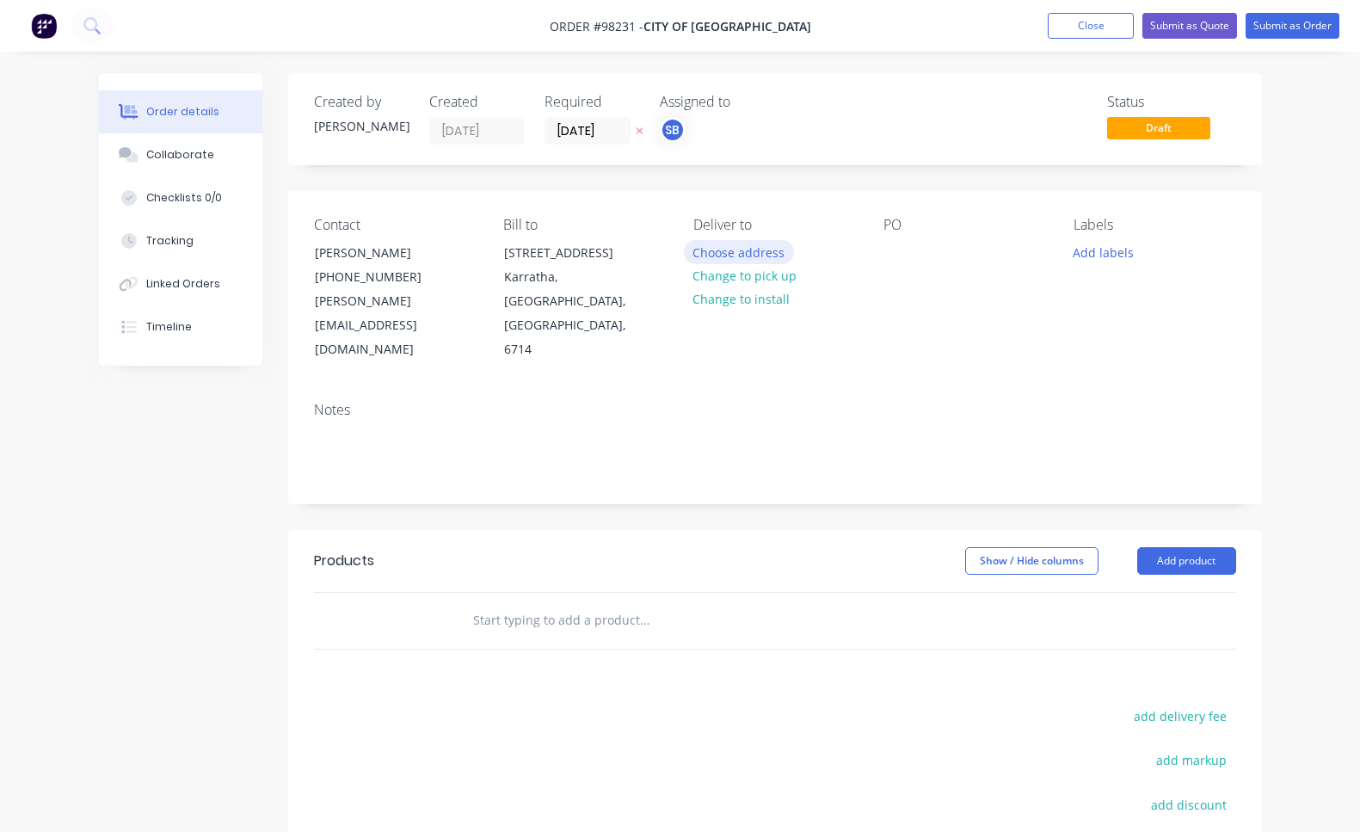
click at [774, 257] on button "Choose address" at bounding box center [739, 251] width 110 height 23
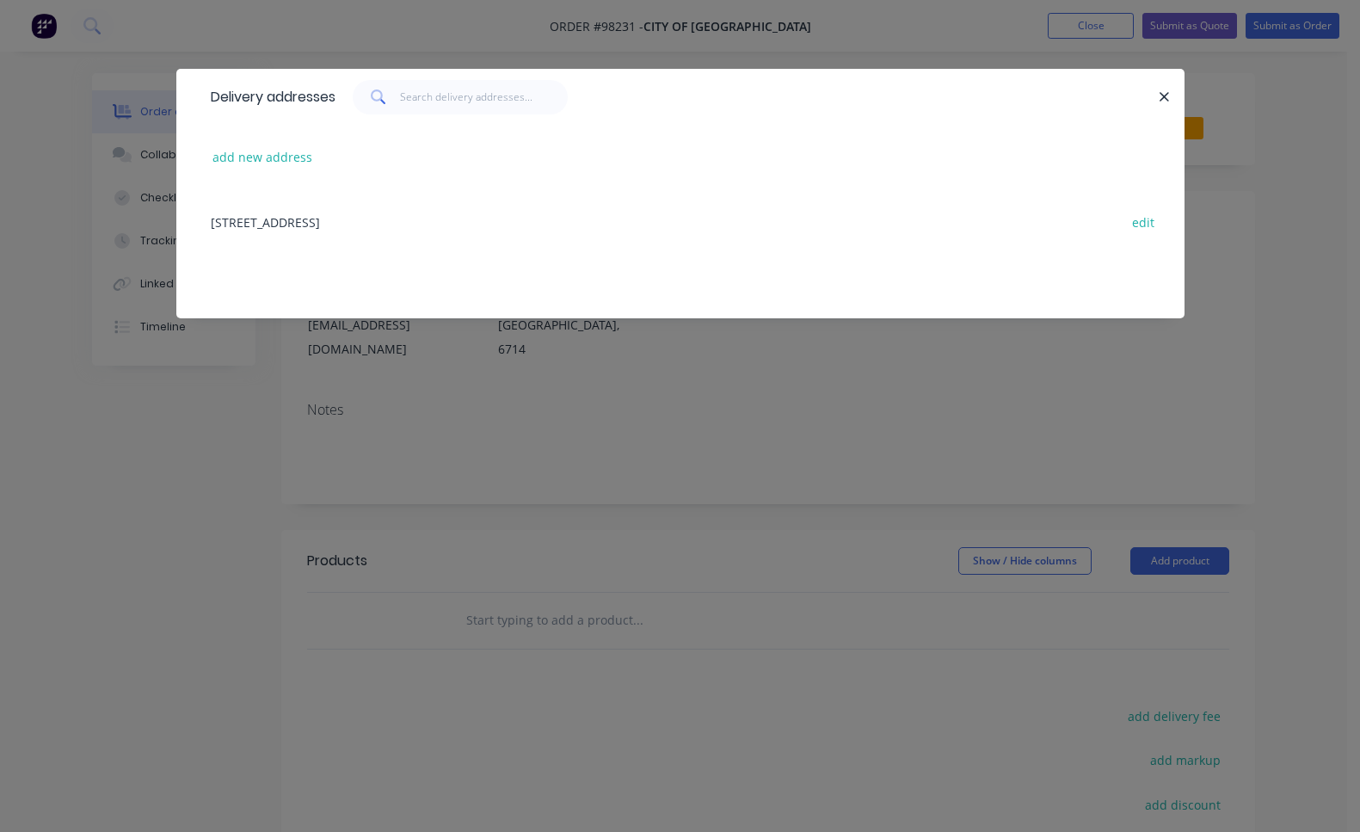
click at [483, 225] on div "[STREET_ADDRESS] edit" at bounding box center [680, 221] width 957 height 65
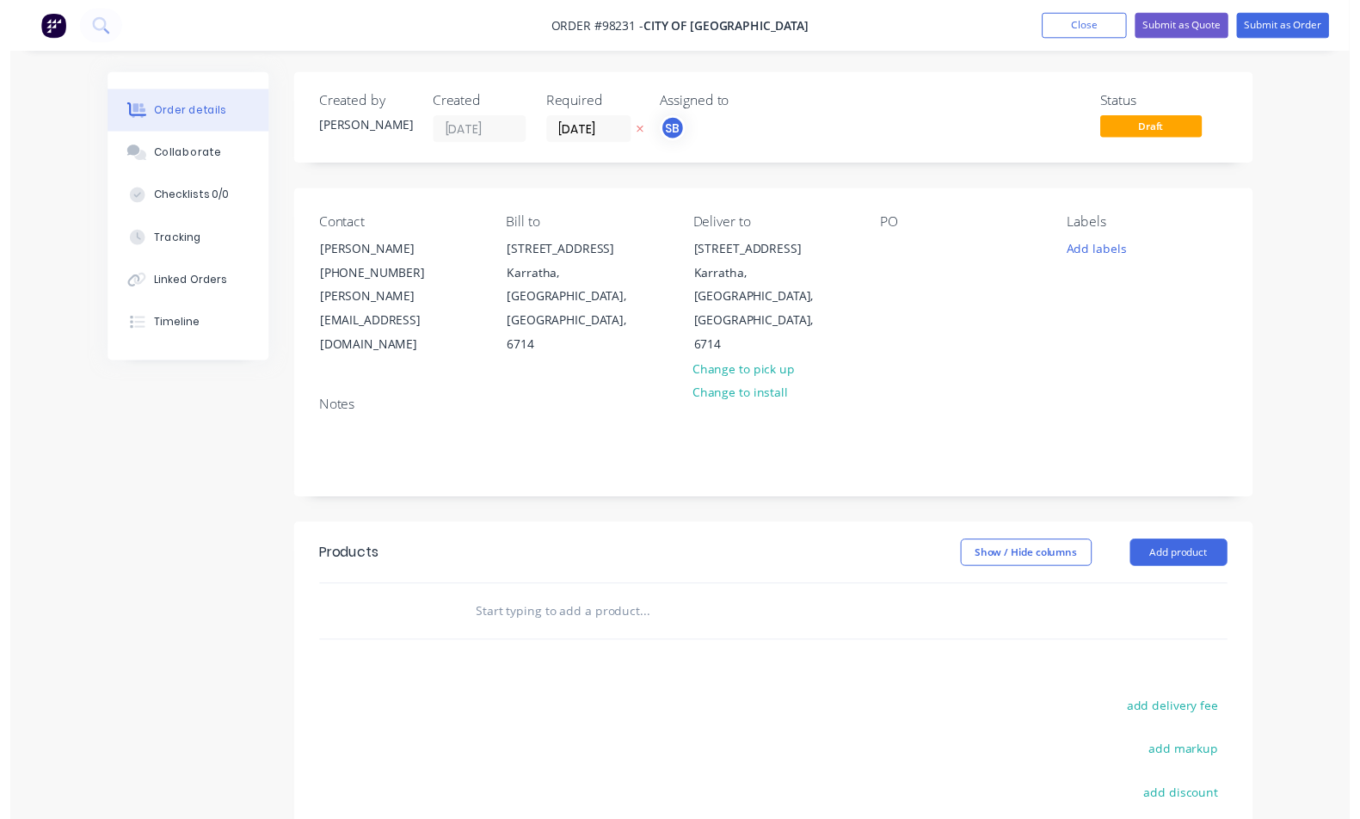
scroll to position [3, 0]
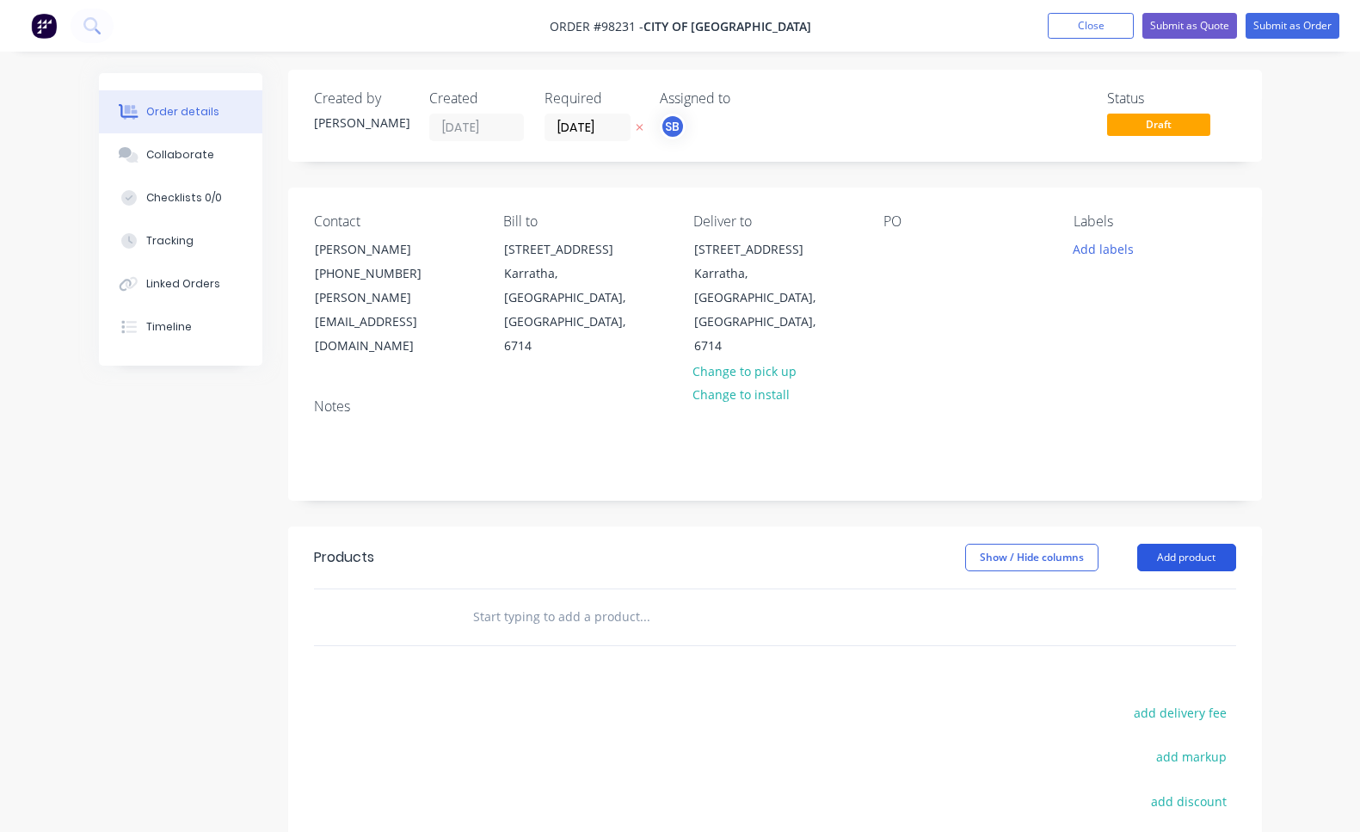
click at [1181, 544] on button "Add product" at bounding box center [1186, 558] width 99 height 28
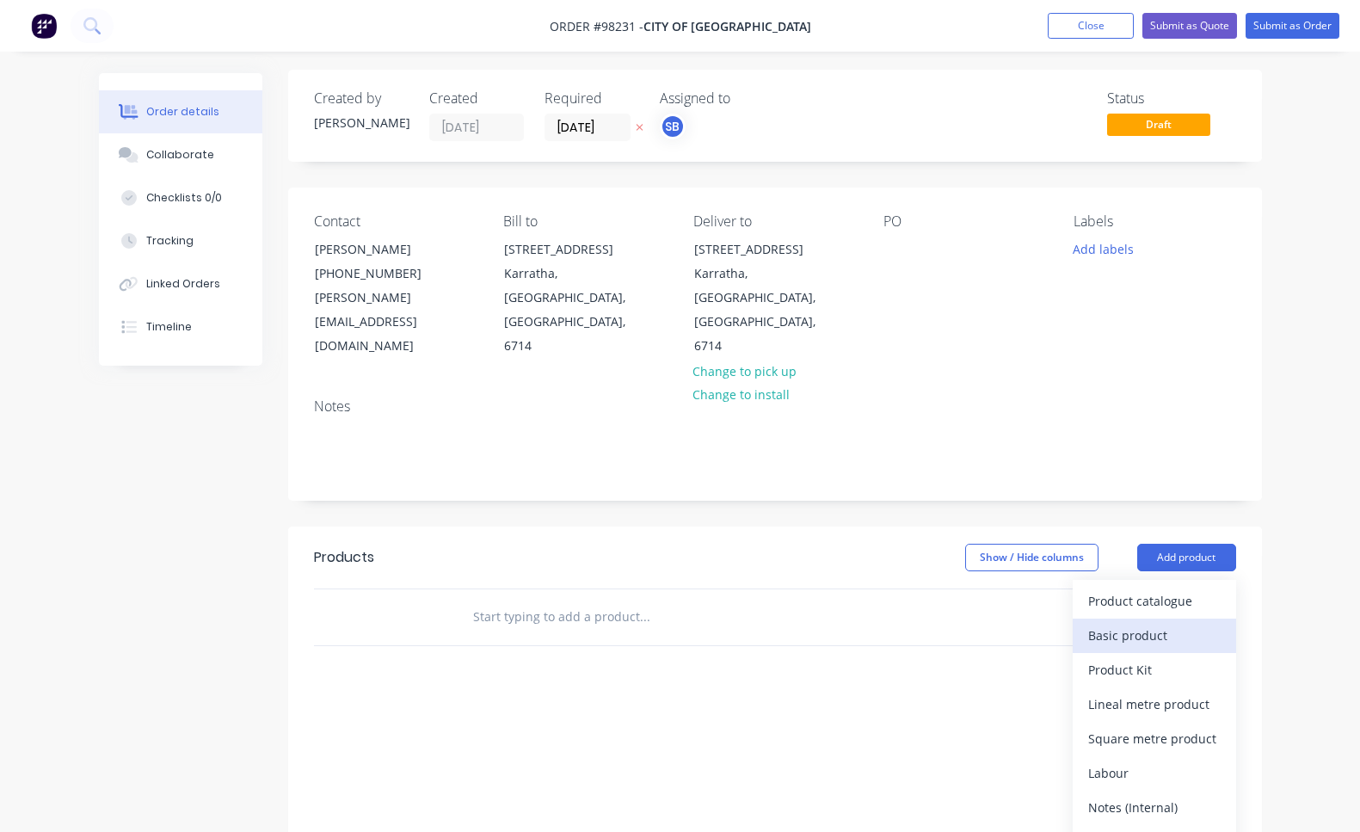
click at [1186, 623] on div "Basic product" at bounding box center [1154, 635] width 133 height 25
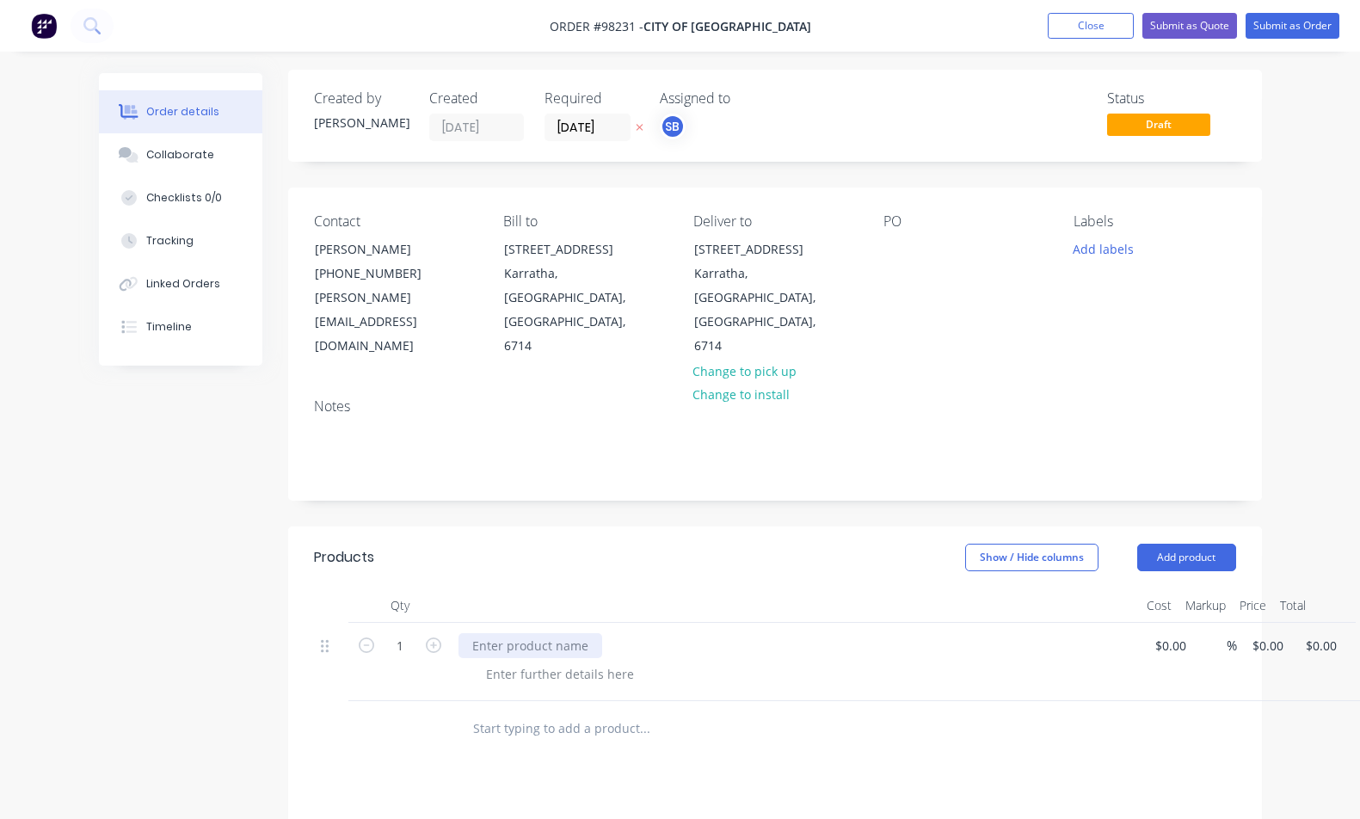
click at [488, 633] on div at bounding box center [531, 645] width 144 height 25
click at [585, 662] on div at bounding box center [560, 674] width 176 height 25
click at [587, 633] on div "Teardrop Flags 5m" at bounding box center [526, 645] width 135 height 25
click at [1267, 633] on input "0" at bounding box center [1271, 645] width 40 height 25
type input "$435.00"
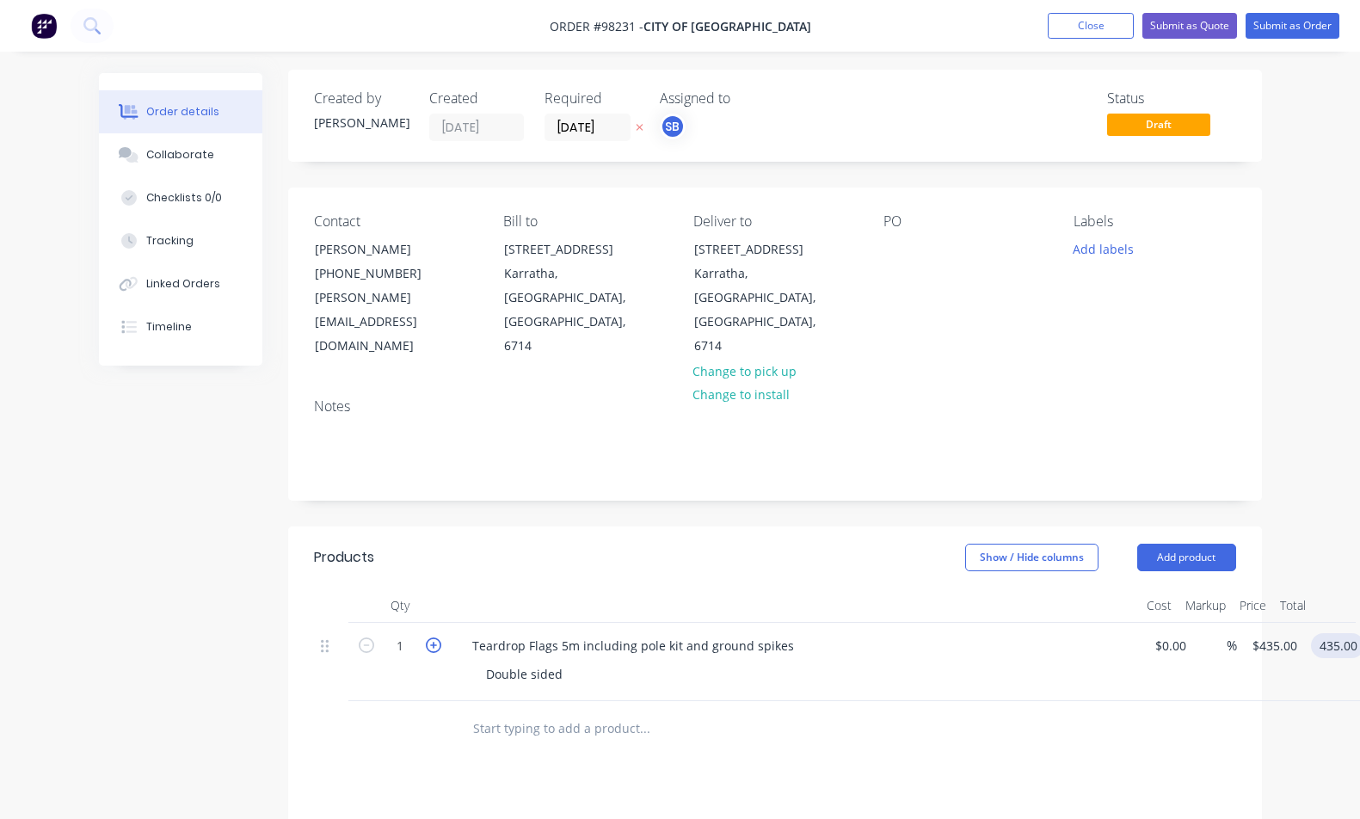
type input "$435.00"
click at [438, 638] on icon "button" at bounding box center [433, 645] width 15 height 15
type input "2"
type input "$870.00"
click at [438, 638] on icon "button" at bounding box center [433, 645] width 15 height 15
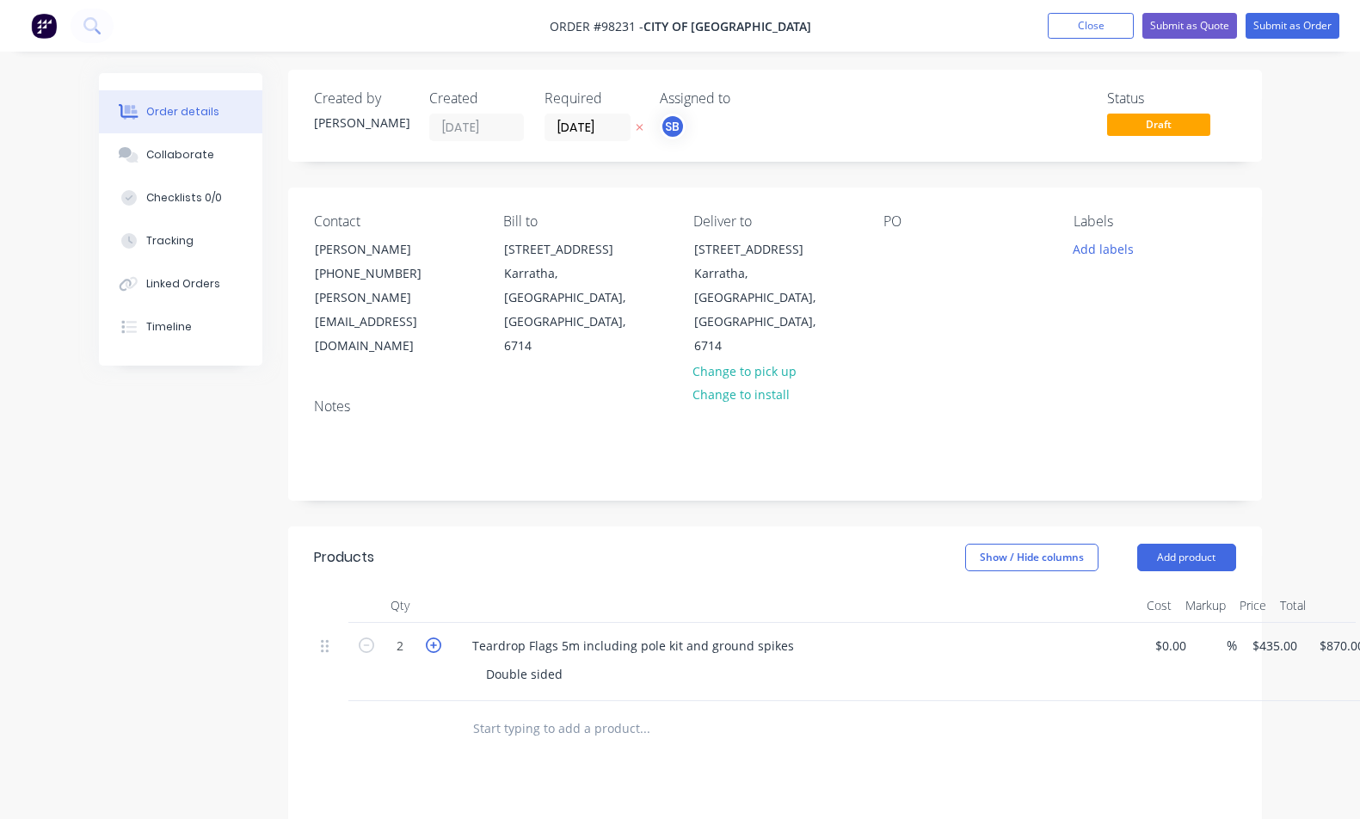
type input "3"
type input "$1,305.00"
click at [438, 638] on icon "button" at bounding box center [433, 645] width 15 height 15
type input "4"
type input "$1,740.00"
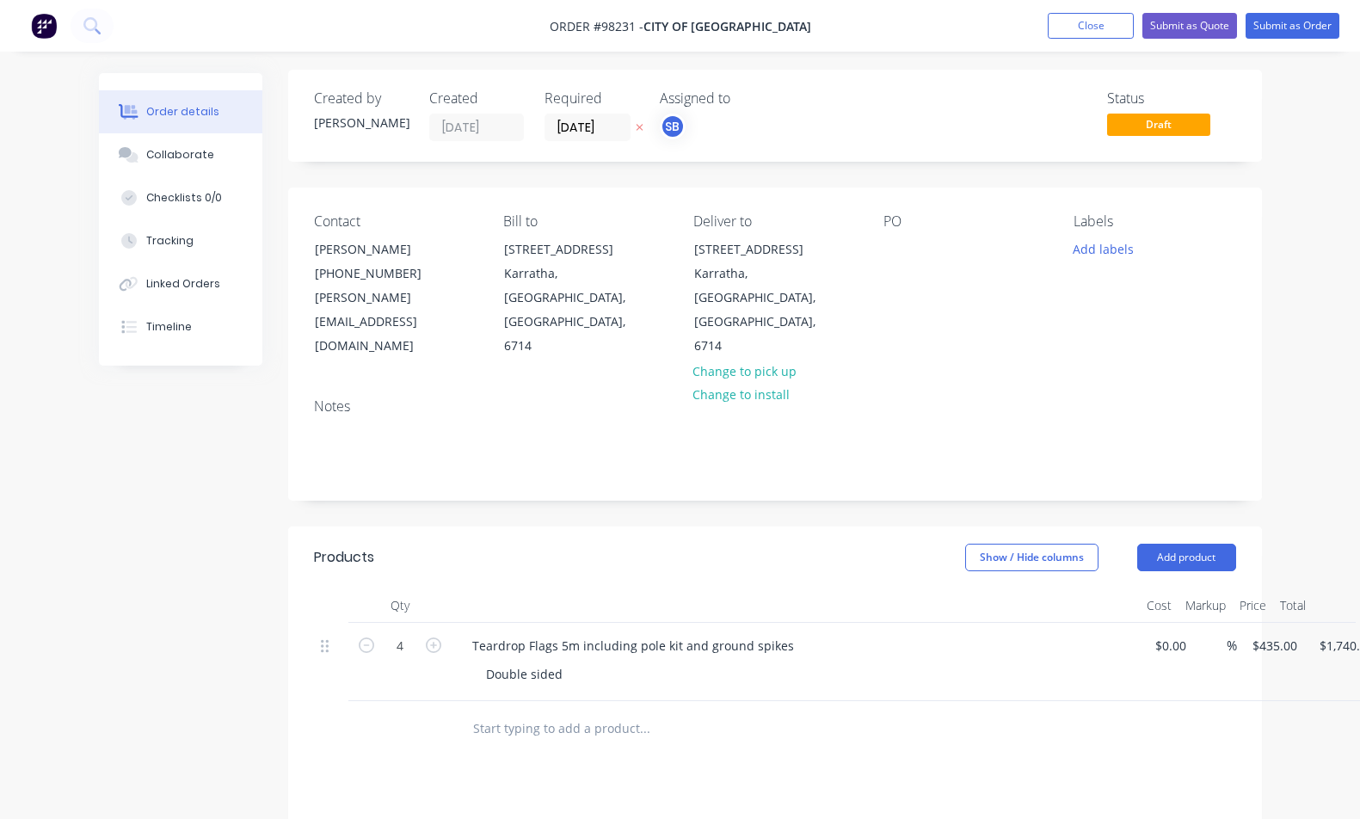
click at [861, 712] on div at bounding box center [717, 729] width 516 height 34
click at [563, 662] on div "Double sided" at bounding box center [524, 674] width 104 height 25
click at [1203, 544] on button "Add product" at bounding box center [1186, 558] width 99 height 28
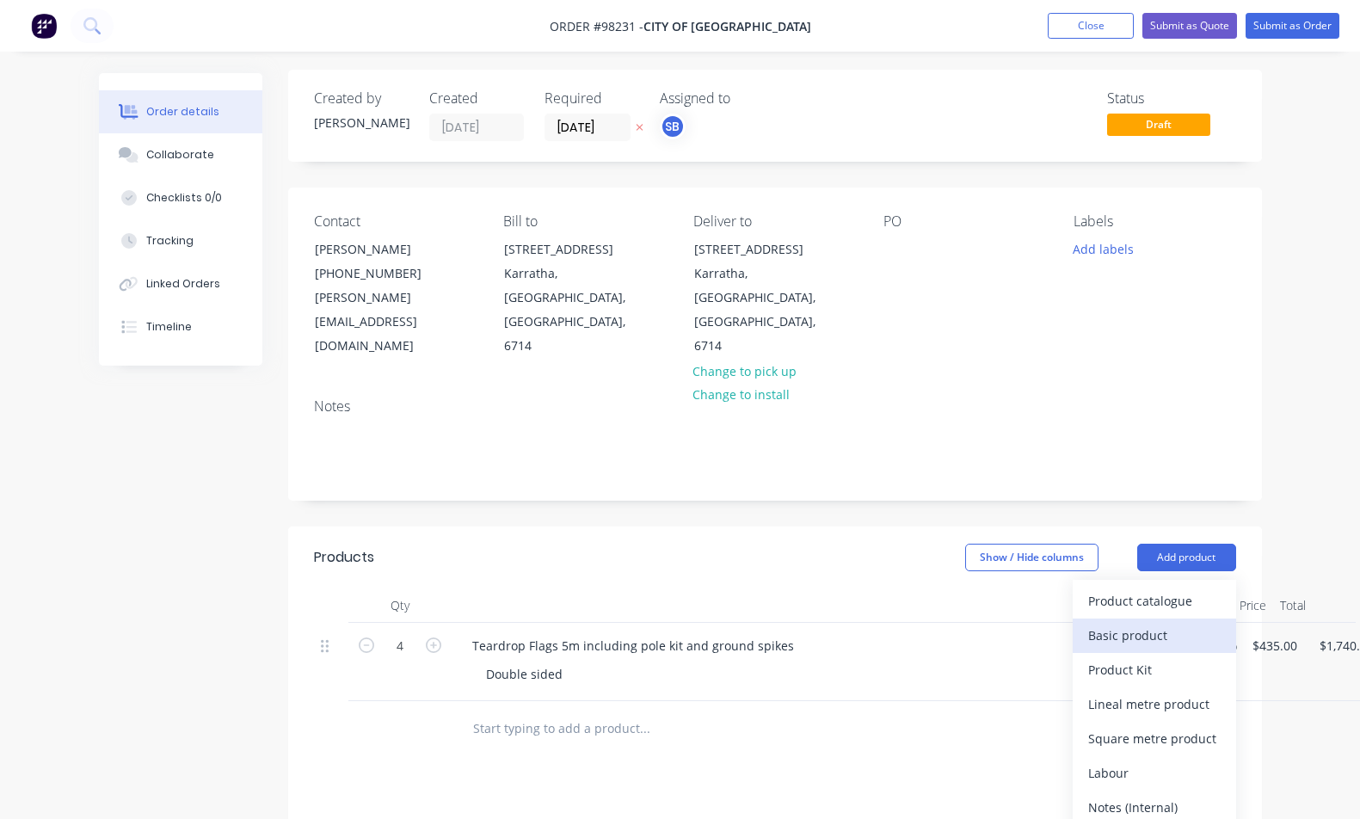
click at [1193, 623] on div "Basic product" at bounding box center [1154, 635] width 133 height 25
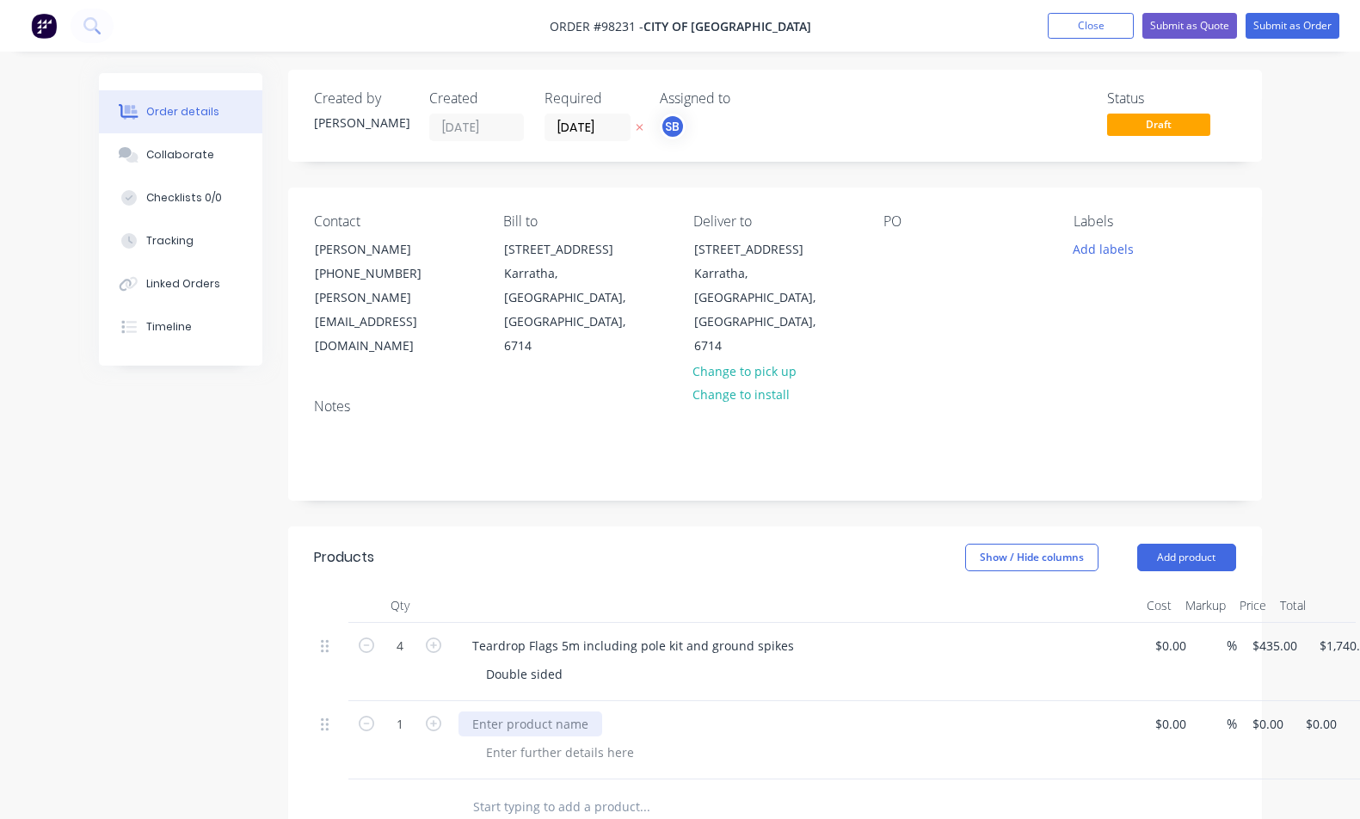
click at [516, 712] on div at bounding box center [531, 724] width 144 height 25
click at [1270, 712] on input "0" at bounding box center [1271, 724] width 40 height 25
type input "$299.00"
click at [432, 716] on icon "button" at bounding box center [433, 723] width 15 height 15
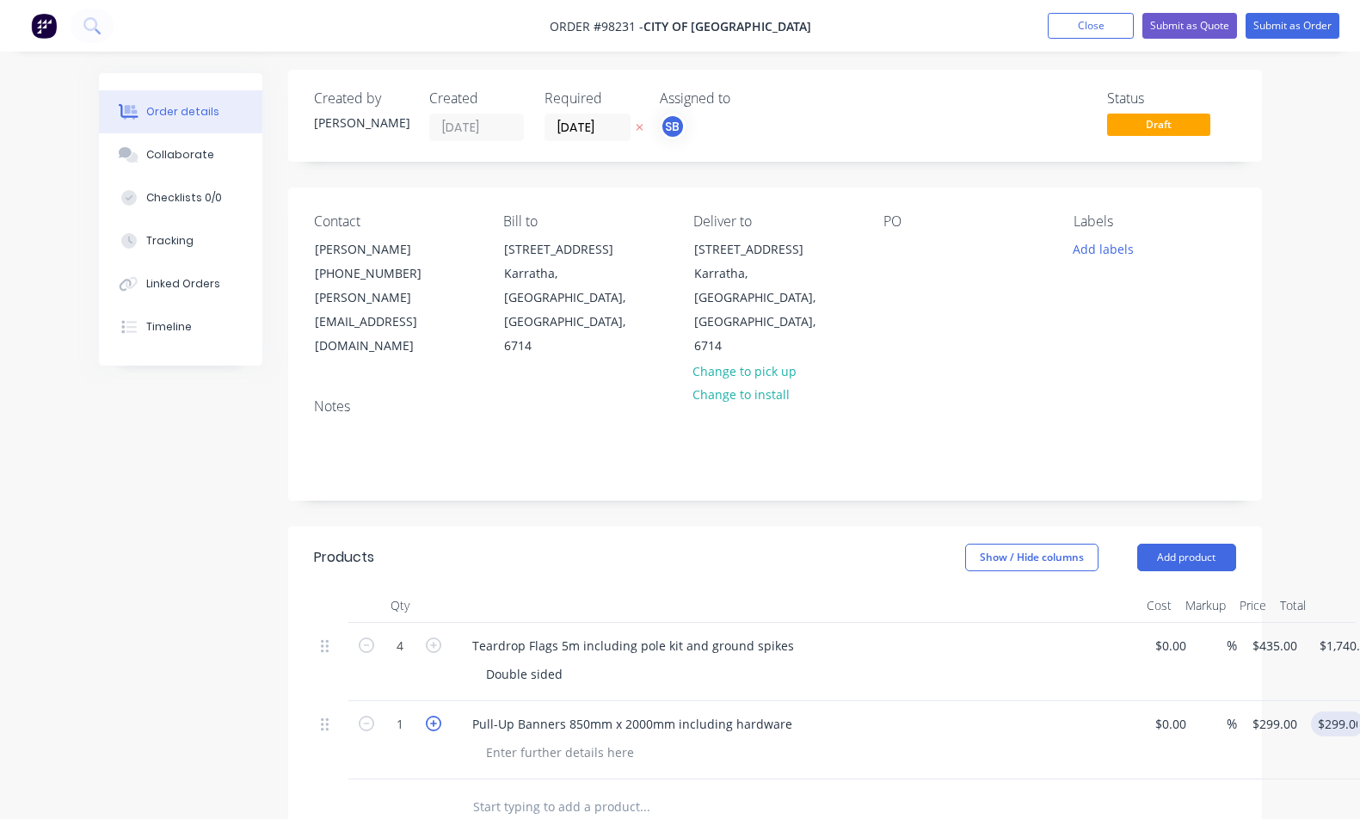
type input "2"
type input "$598.00"
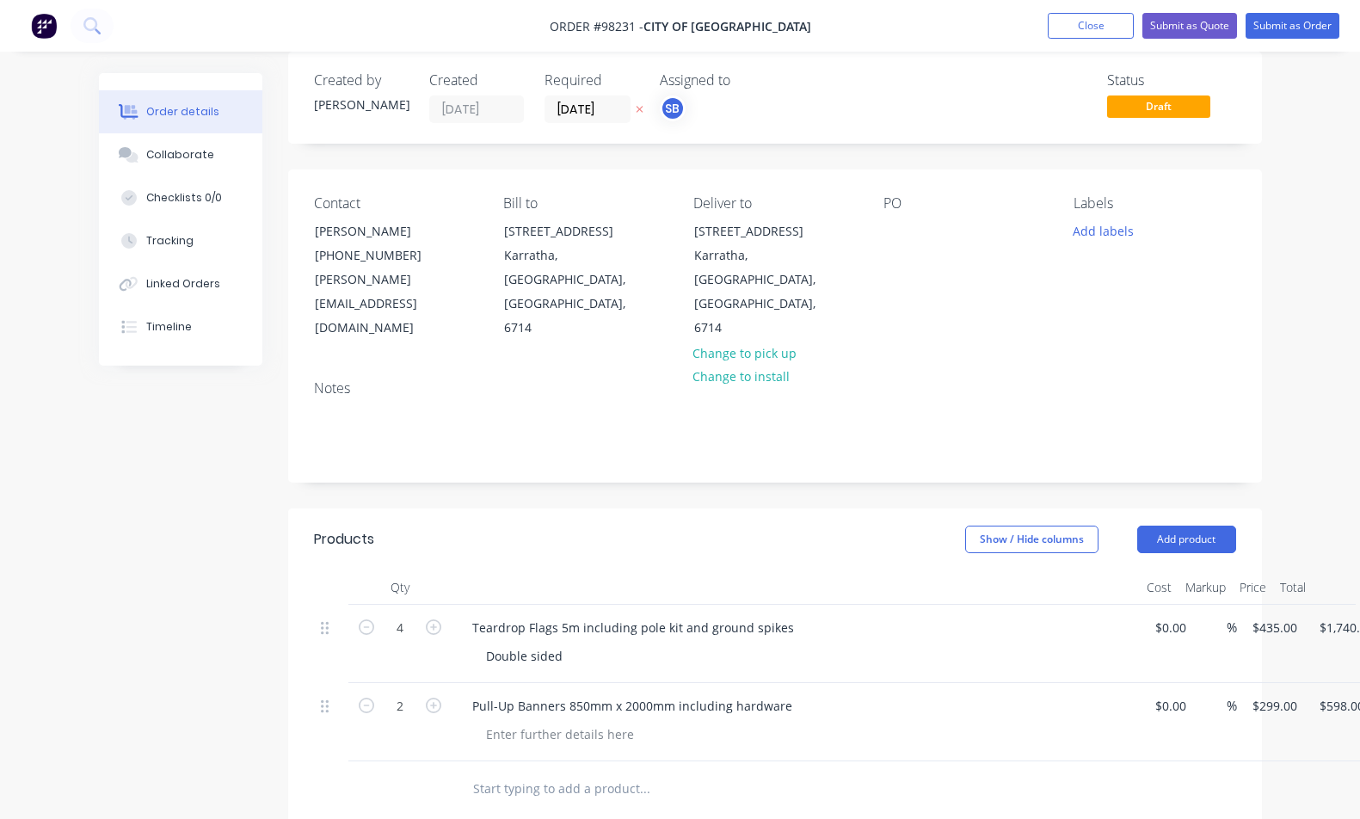
scroll to position [54, 0]
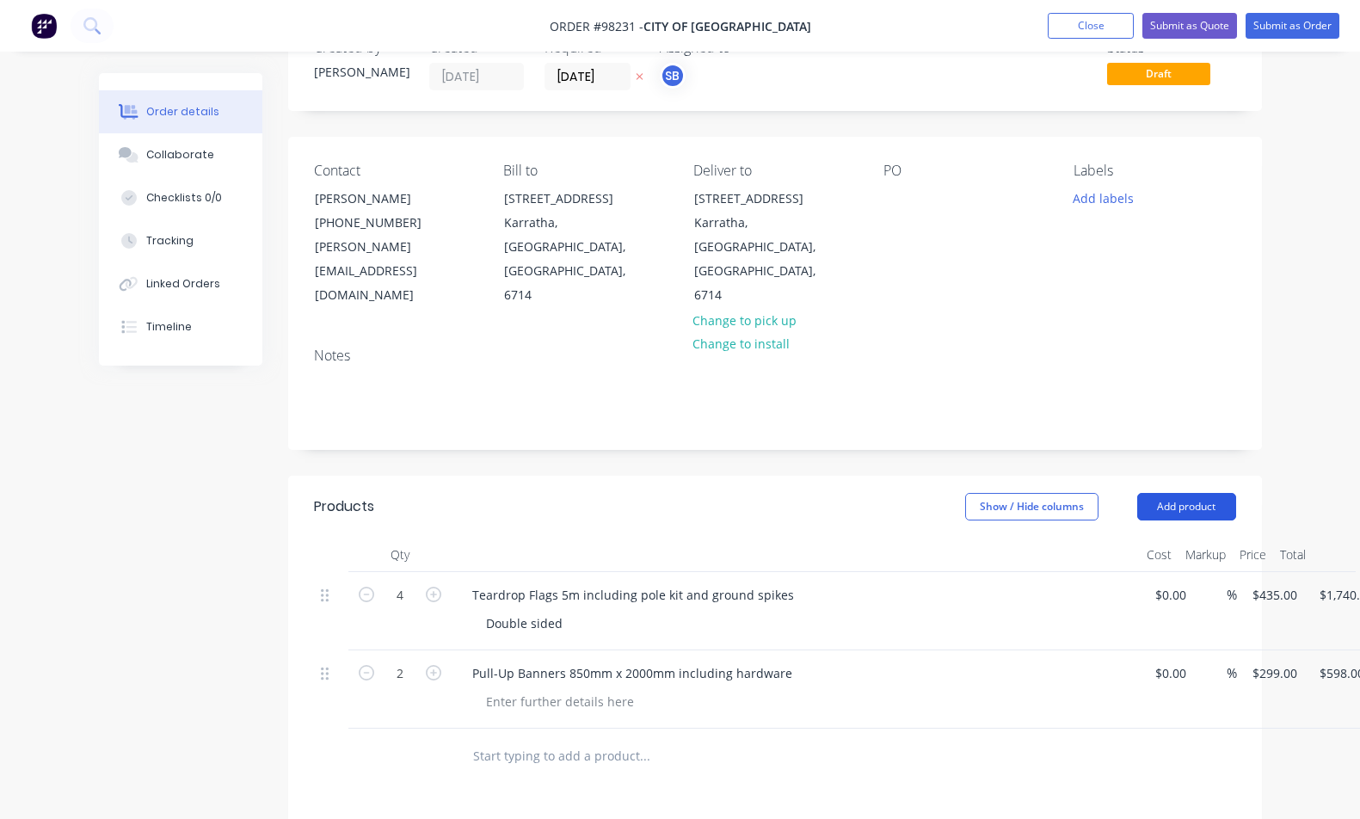
click at [1190, 493] on button "Add product" at bounding box center [1186, 507] width 99 height 28
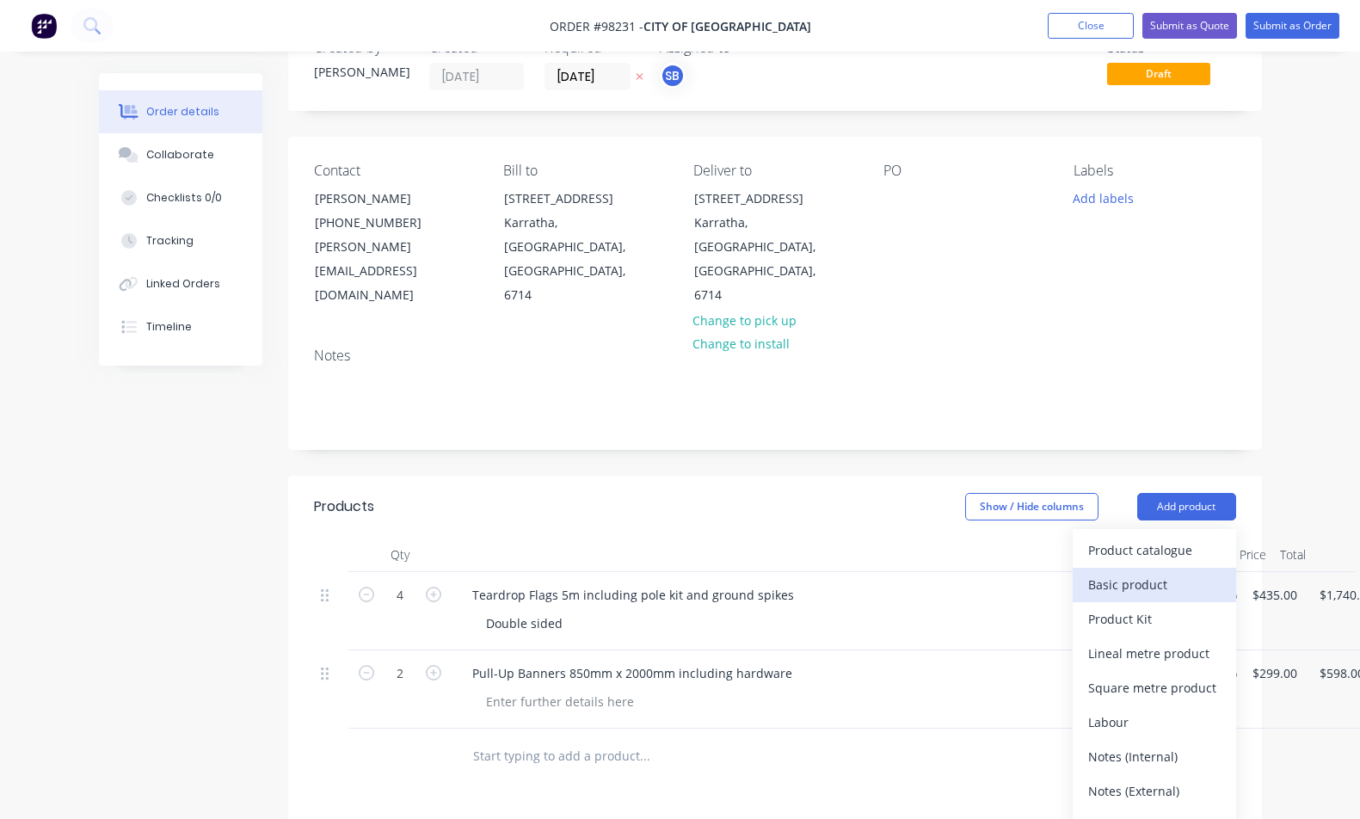
click at [1183, 572] on div "Basic product" at bounding box center [1154, 584] width 133 height 25
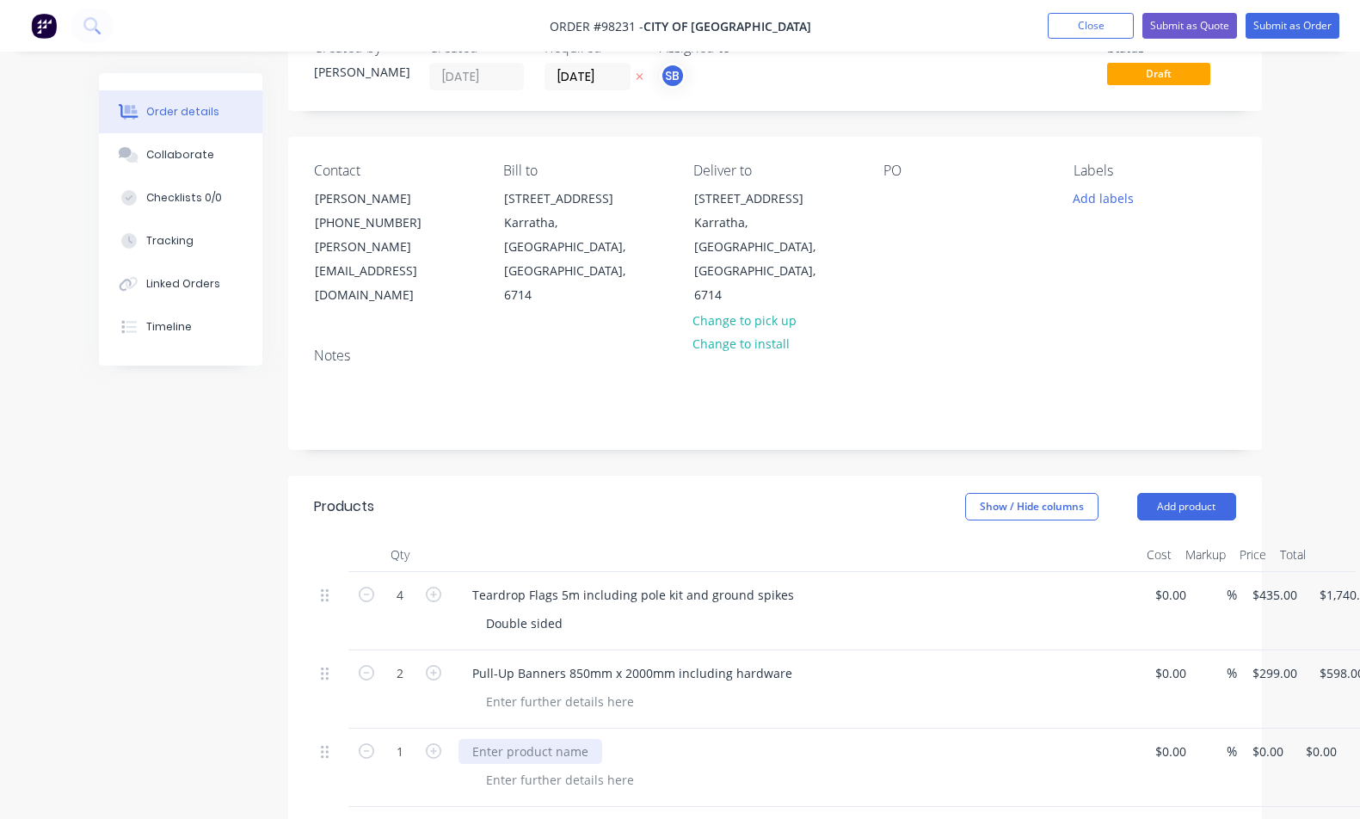
click at [522, 739] on div at bounding box center [531, 751] width 144 height 25
click at [1266, 739] on input "0" at bounding box center [1271, 751] width 40 height 25
type input "$75.00"
click at [612, 768] on div at bounding box center [560, 780] width 176 height 25
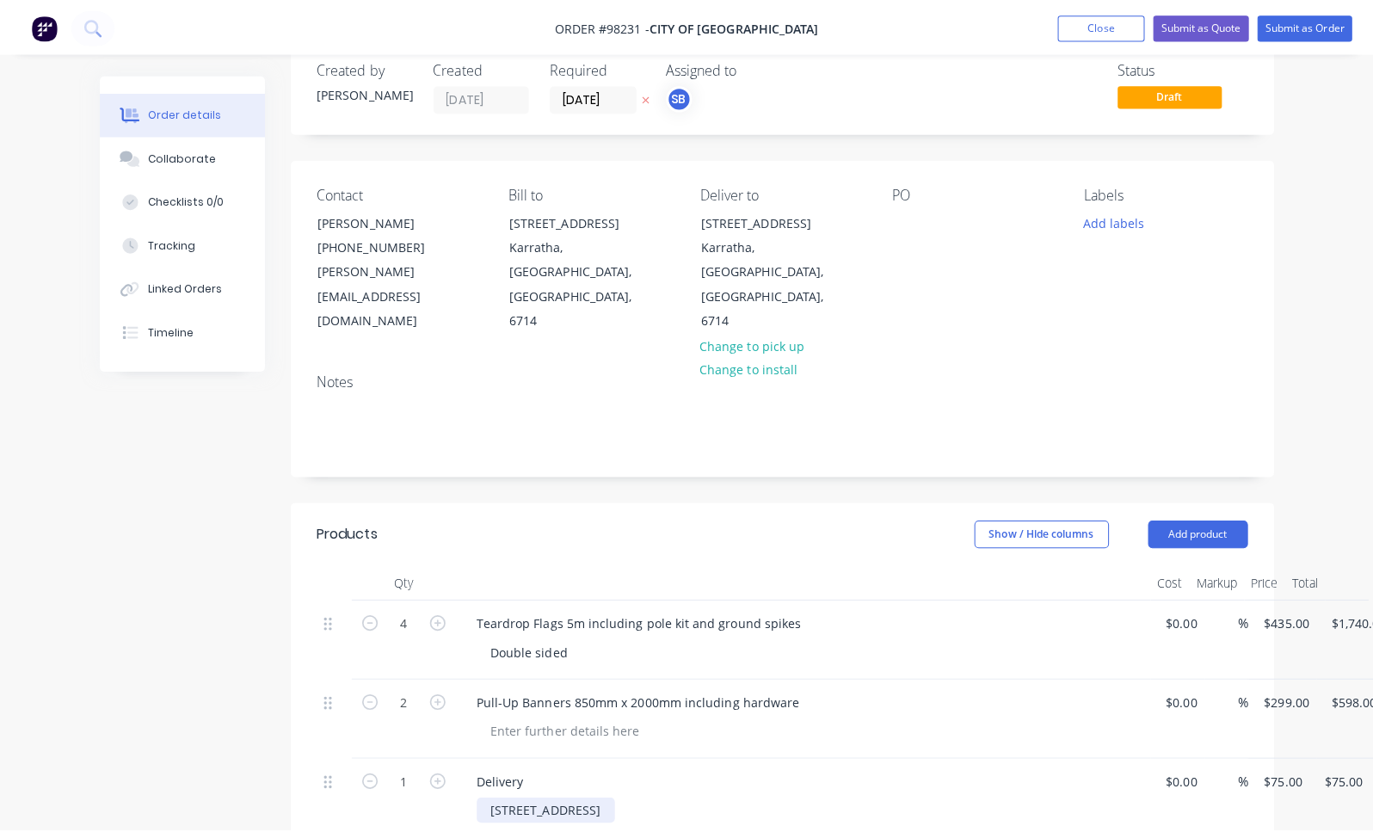
scroll to position [0, 0]
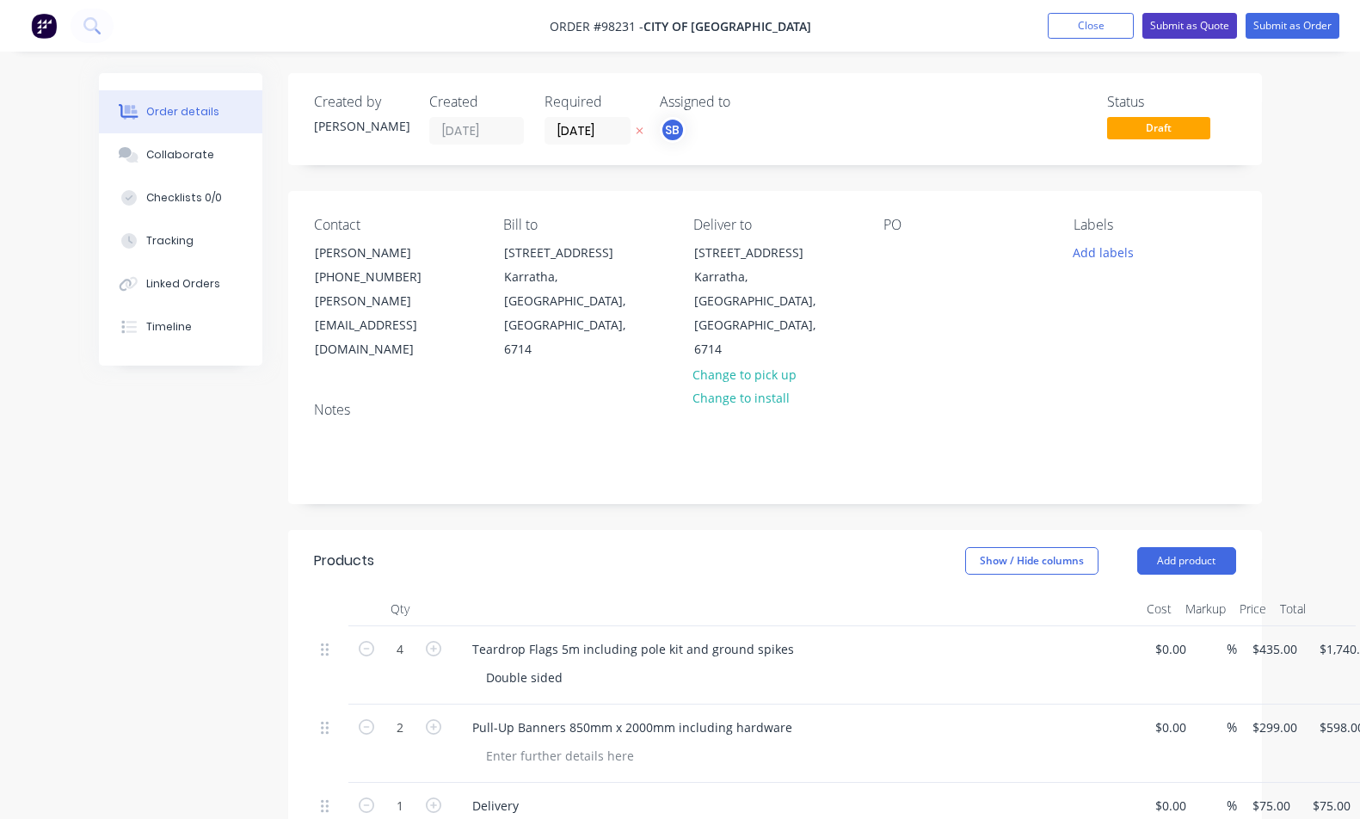
click at [1186, 27] on button "Submit as Quote" at bounding box center [1190, 26] width 95 height 26
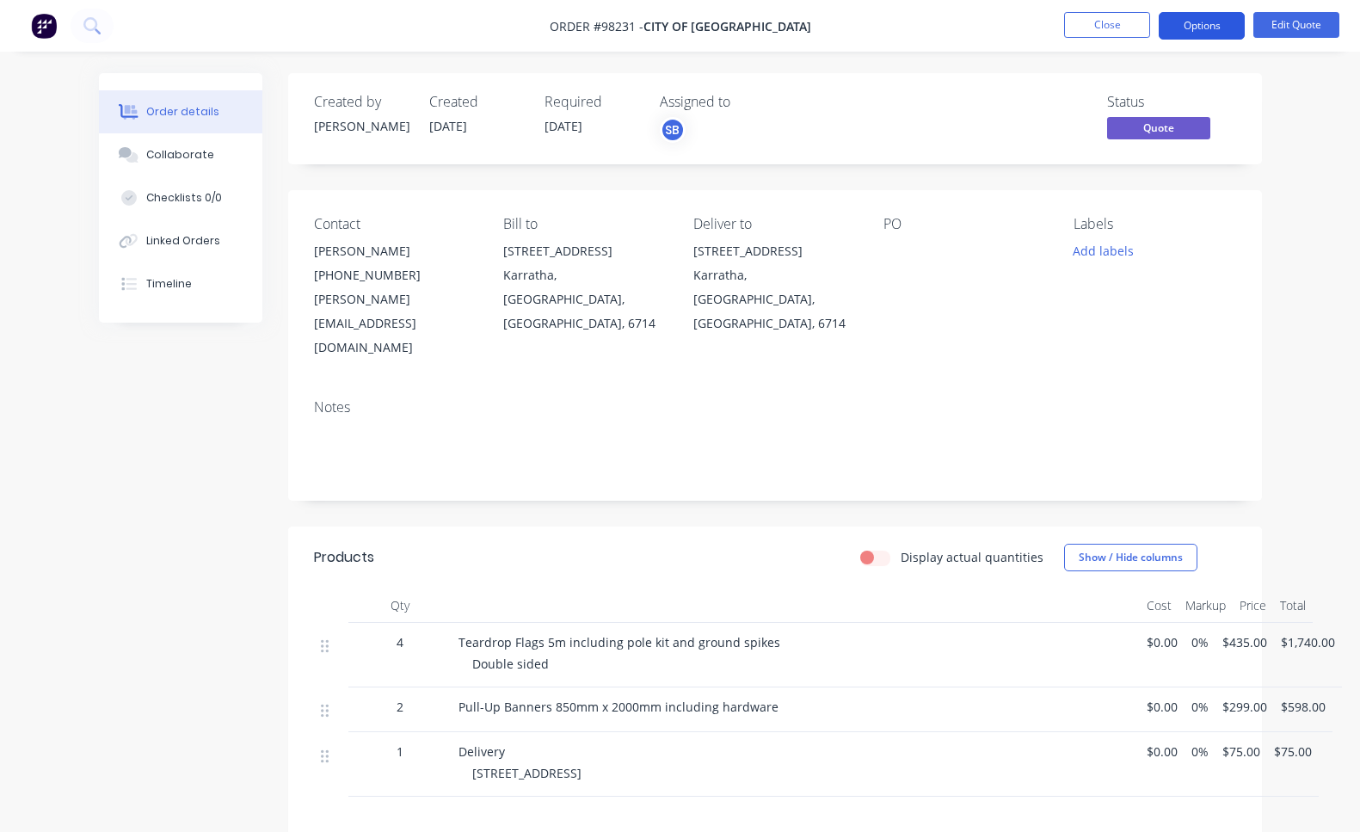
click at [1222, 33] on button "Options" at bounding box center [1202, 26] width 86 height 28
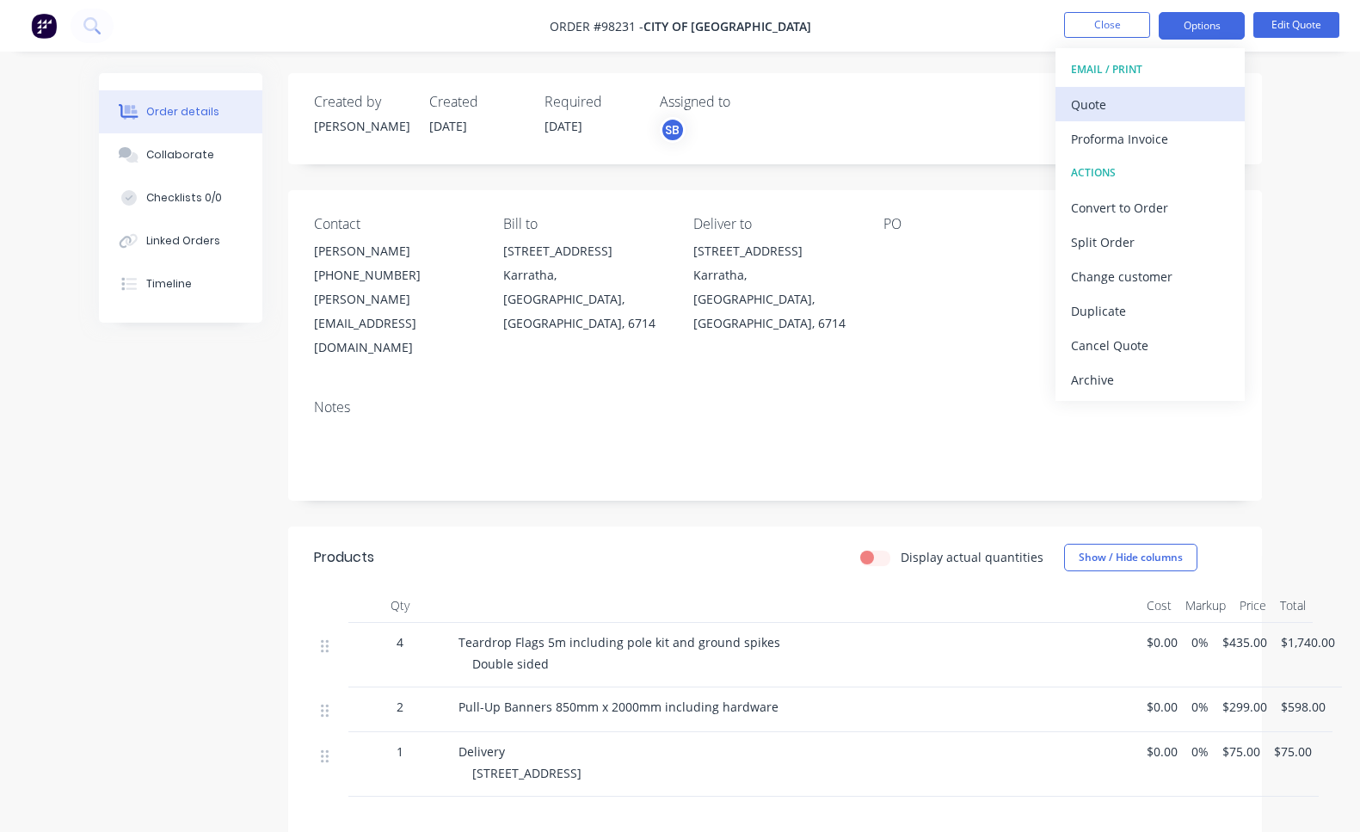
click at [1162, 107] on div "Quote" at bounding box center [1150, 104] width 158 height 25
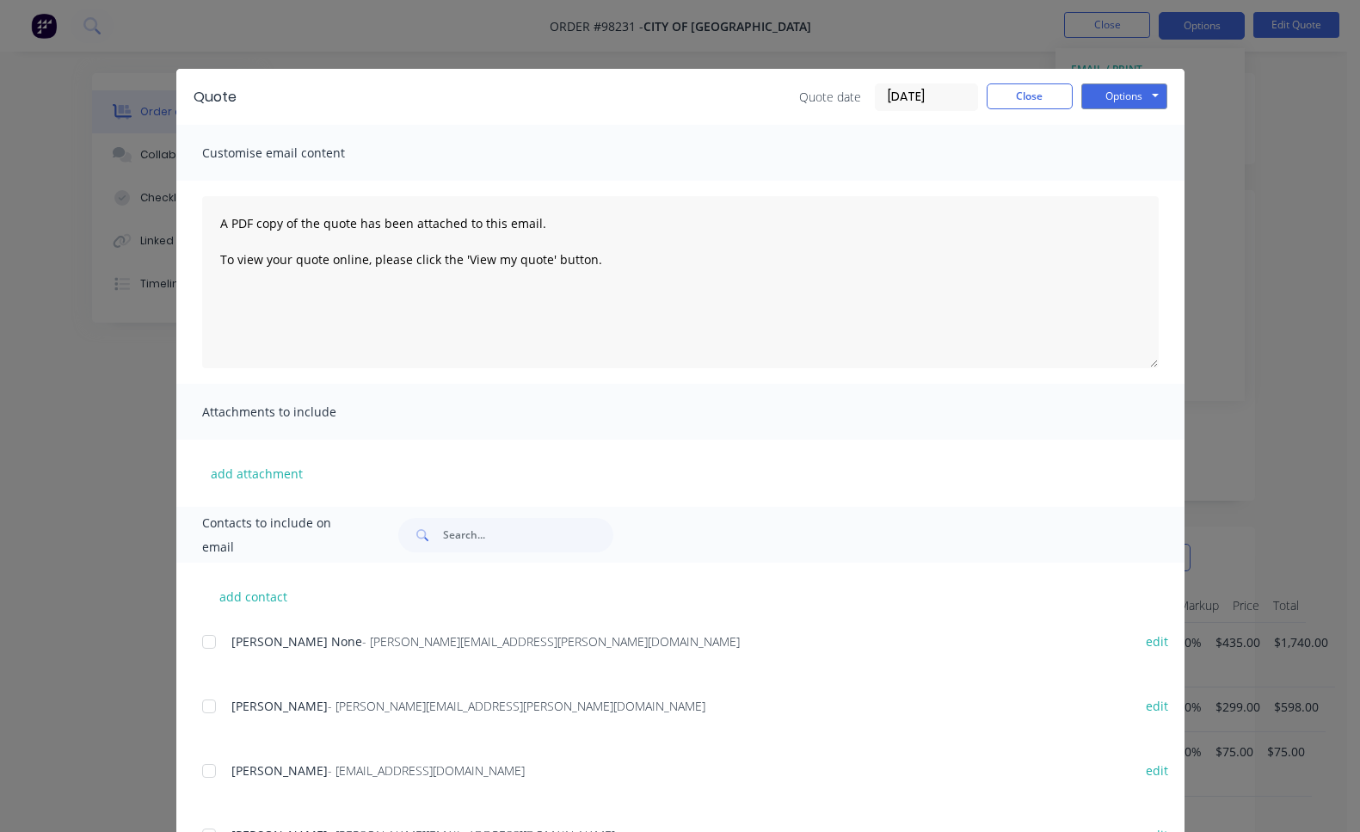
click at [203, 773] on div at bounding box center [209, 771] width 34 height 34
click at [1140, 91] on button "Options" at bounding box center [1125, 96] width 86 height 26
click at [1141, 186] on button "Email" at bounding box center [1137, 184] width 110 height 28
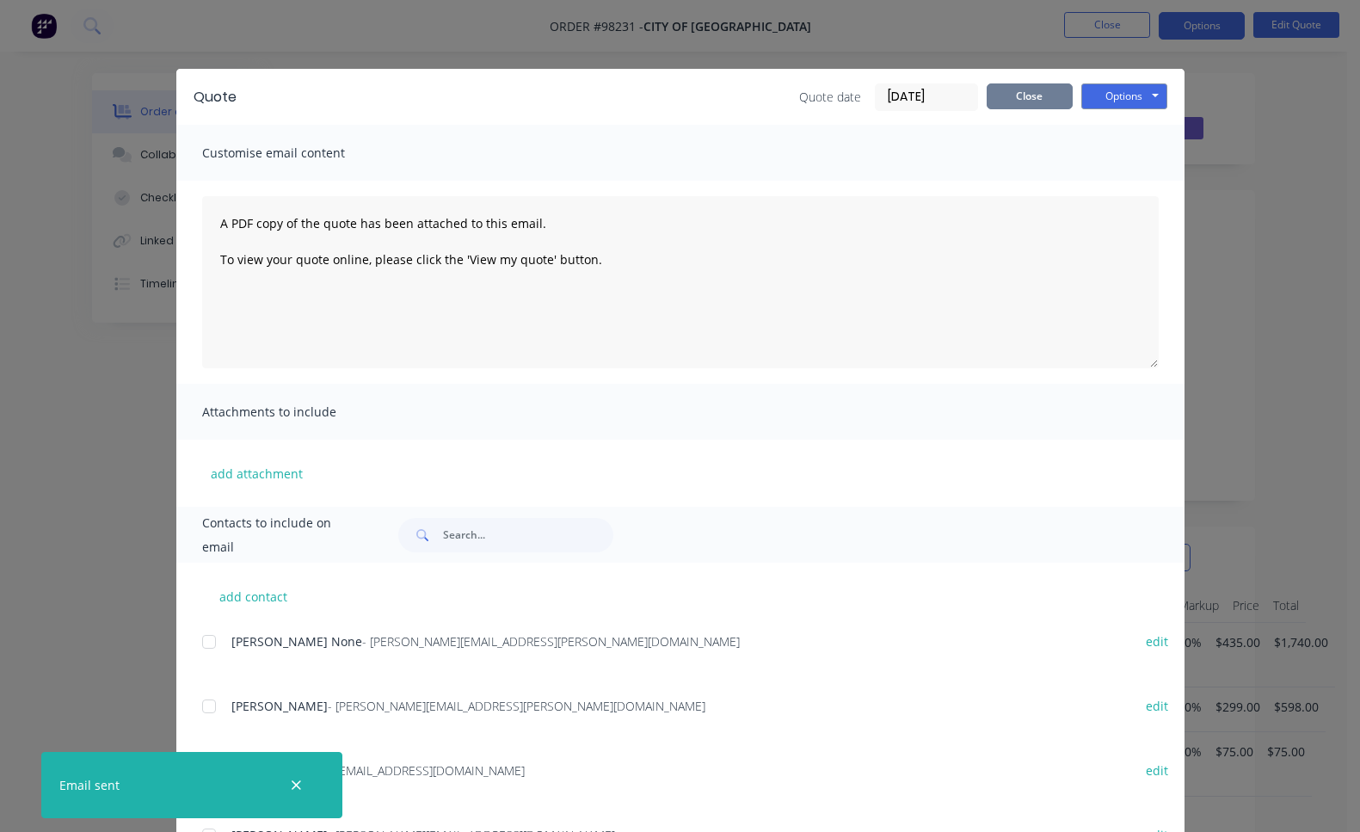
click at [1033, 92] on button "Close" at bounding box center [1030, 96] width 86 height 26
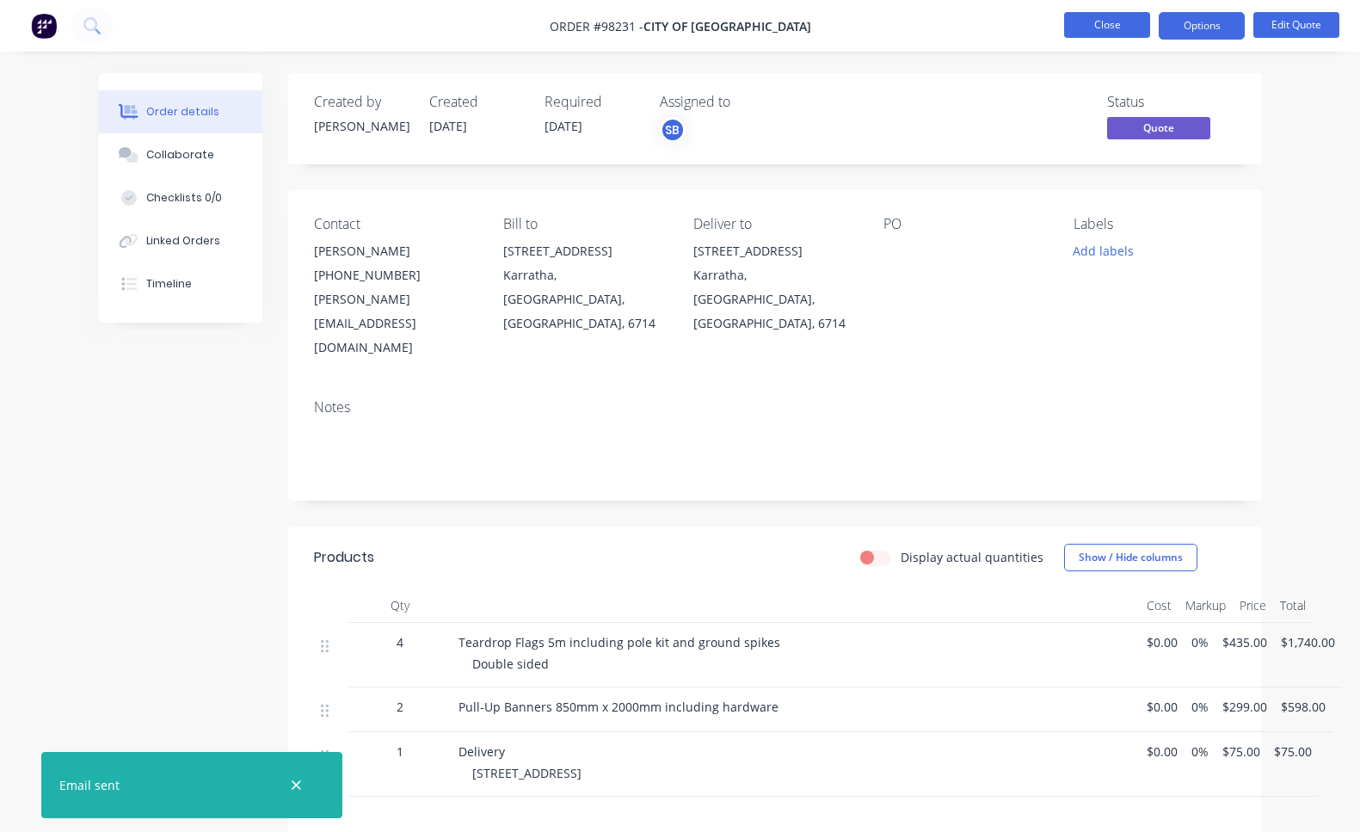
click at [1087, 29] on button "Close" at bounding box center [1107, 25] width 86 height 26
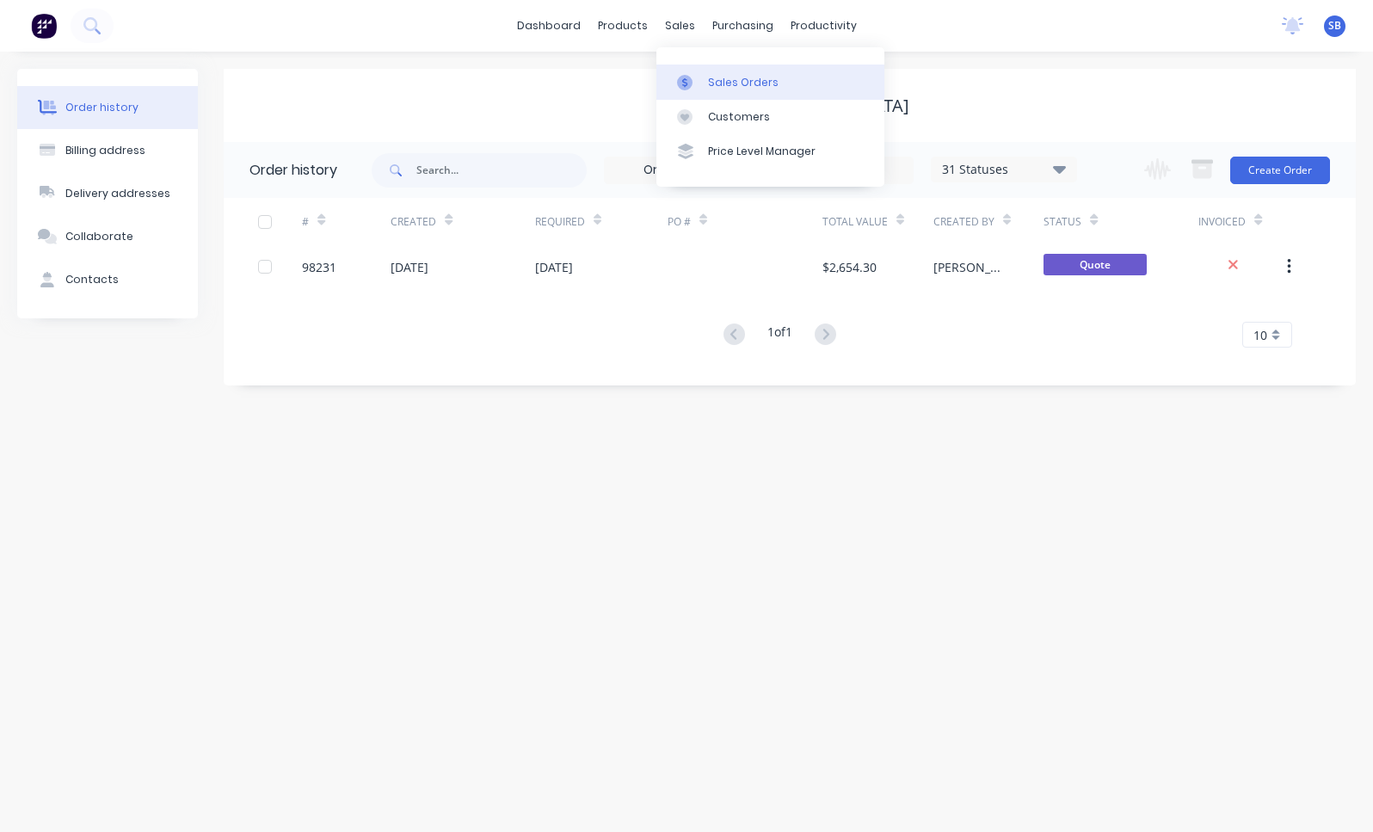
click at [732, 81] on div "Sales Orders" at bounding box center [743, 82] width 71 height 15
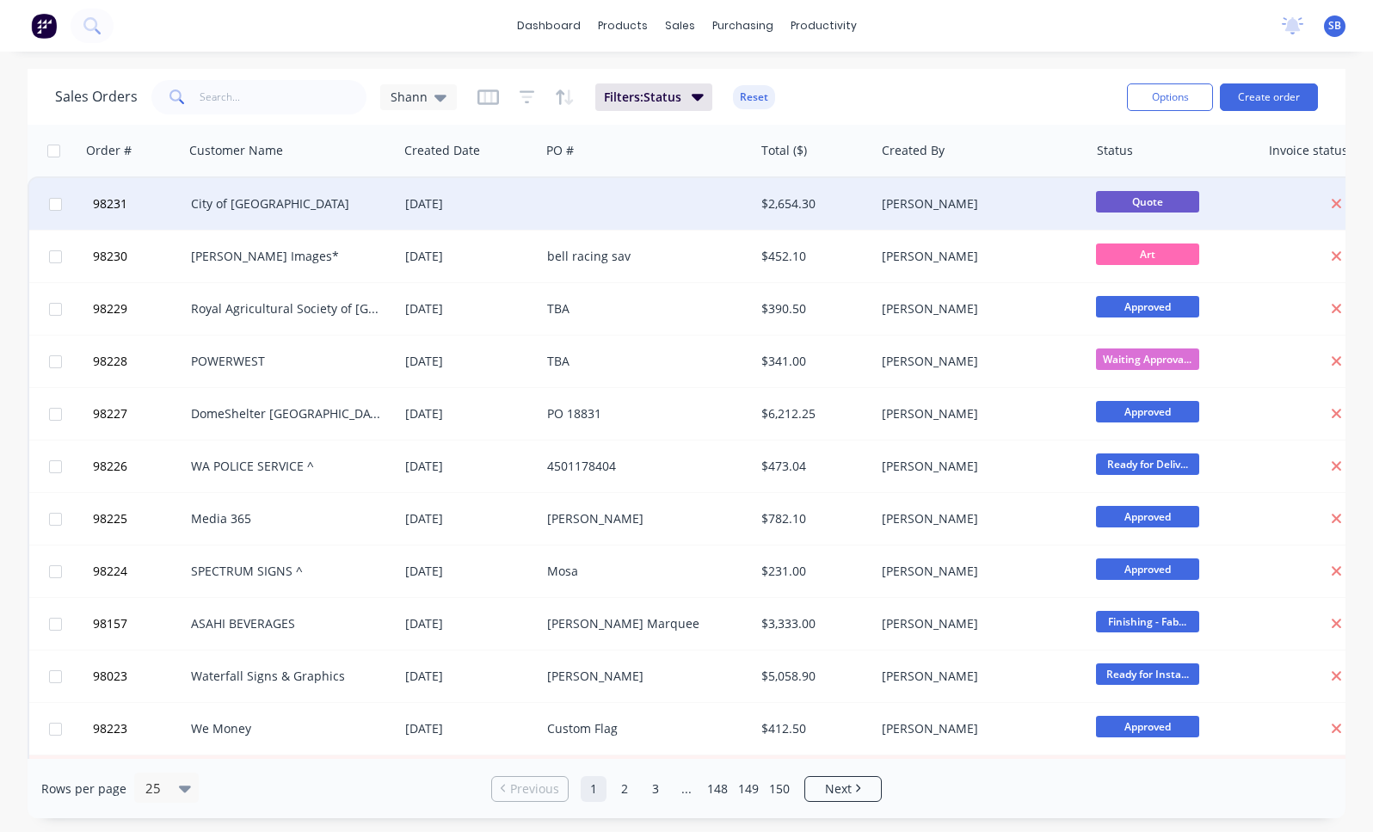
click at [566, 200] on div at bounding box center [647, 204] width 214 height 52
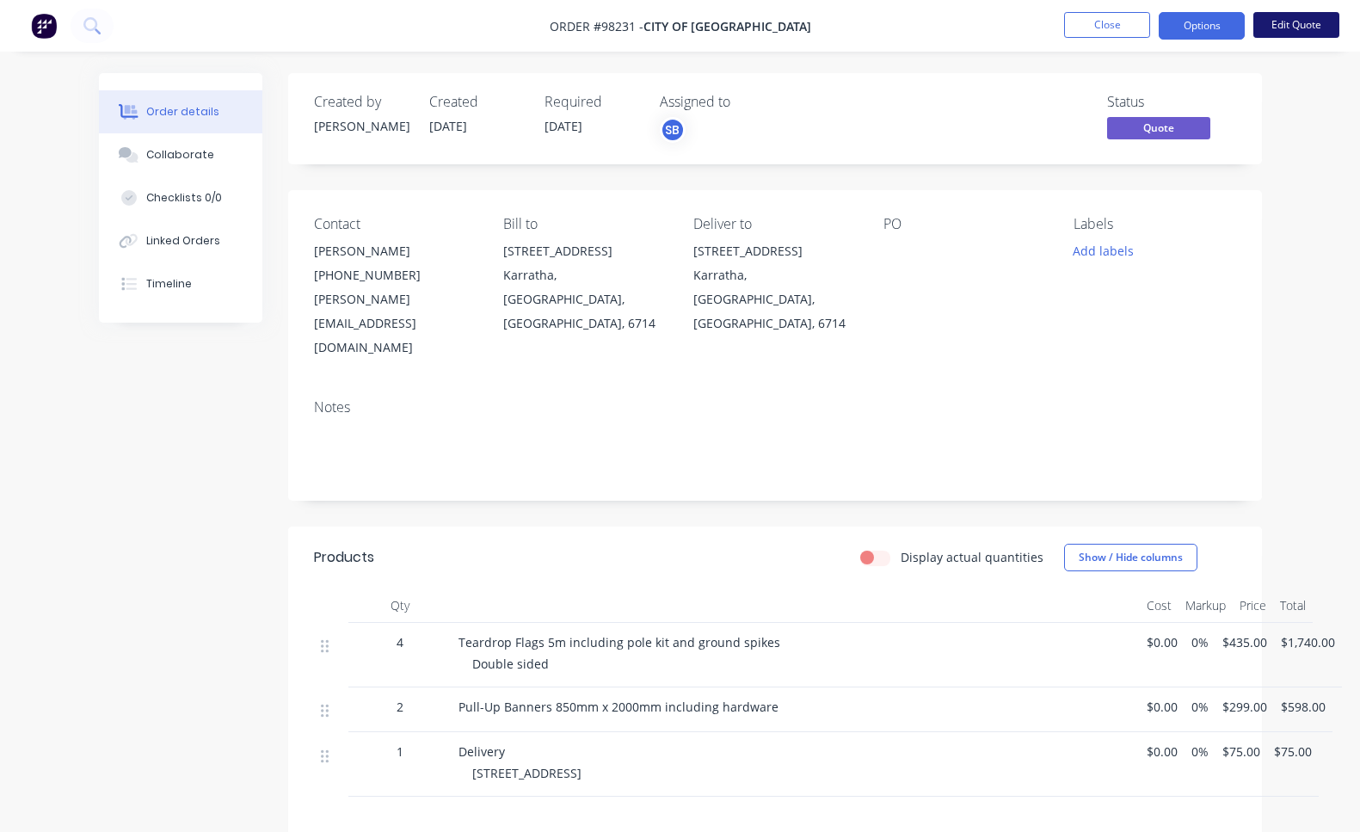
click at [1299, 25] on button "Edit Quote" at bounding box center [1297, 25] width 86 height 26
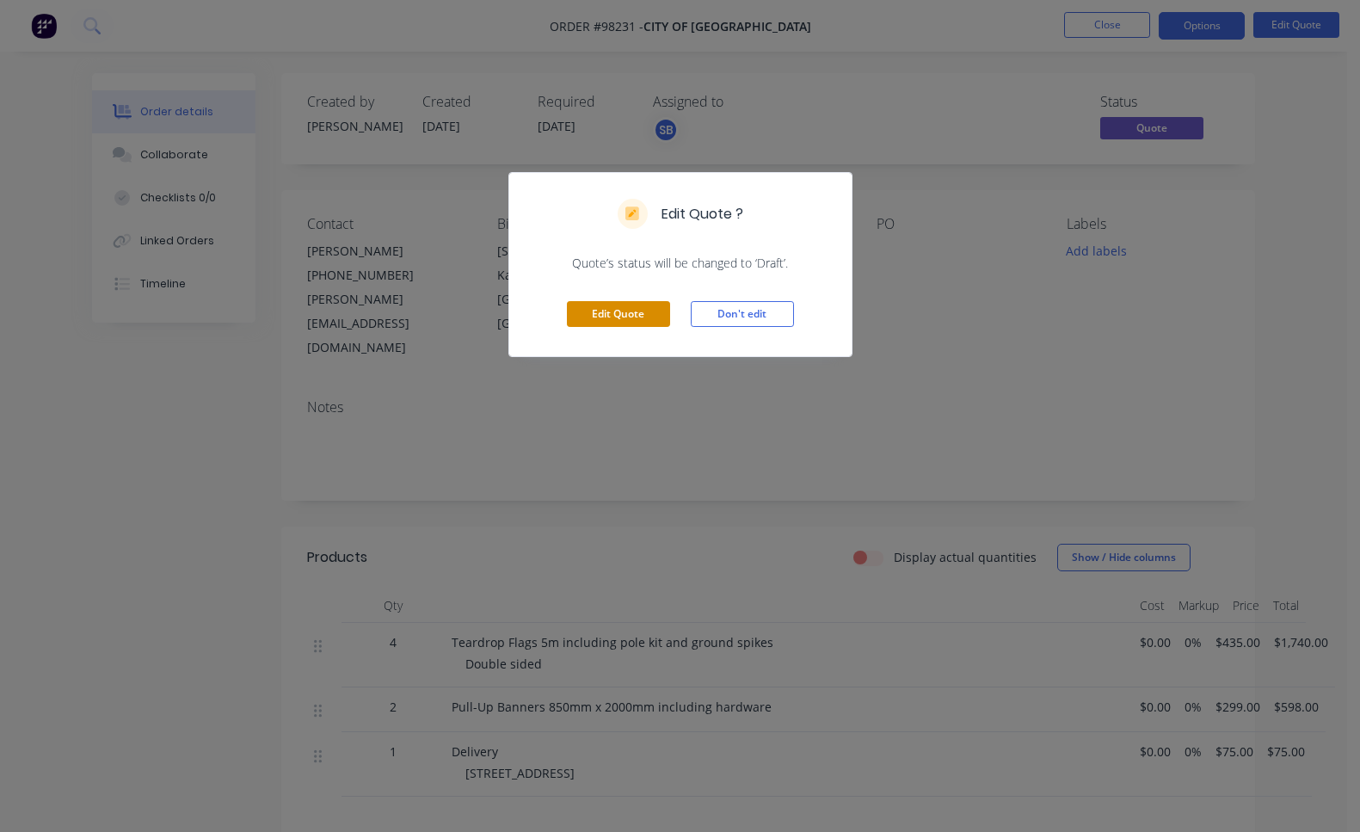
click at [610, 321] on button "Edit Quote" at bounding box center [618, 314] width 103 height 26
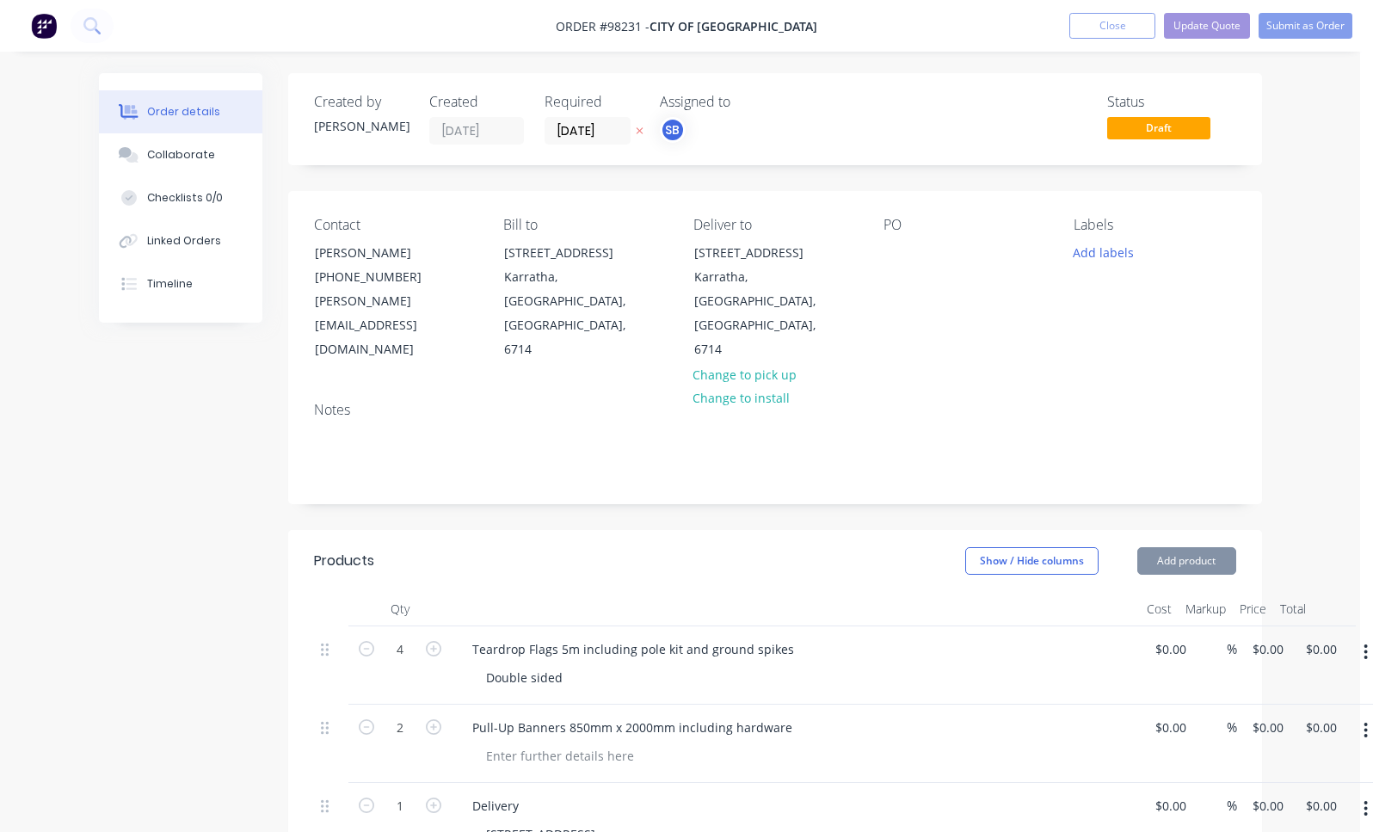
type input "$435.00"
type input "$1,740.00"
type input "$299.00"
type input "$598.00"
type input "$75.00"
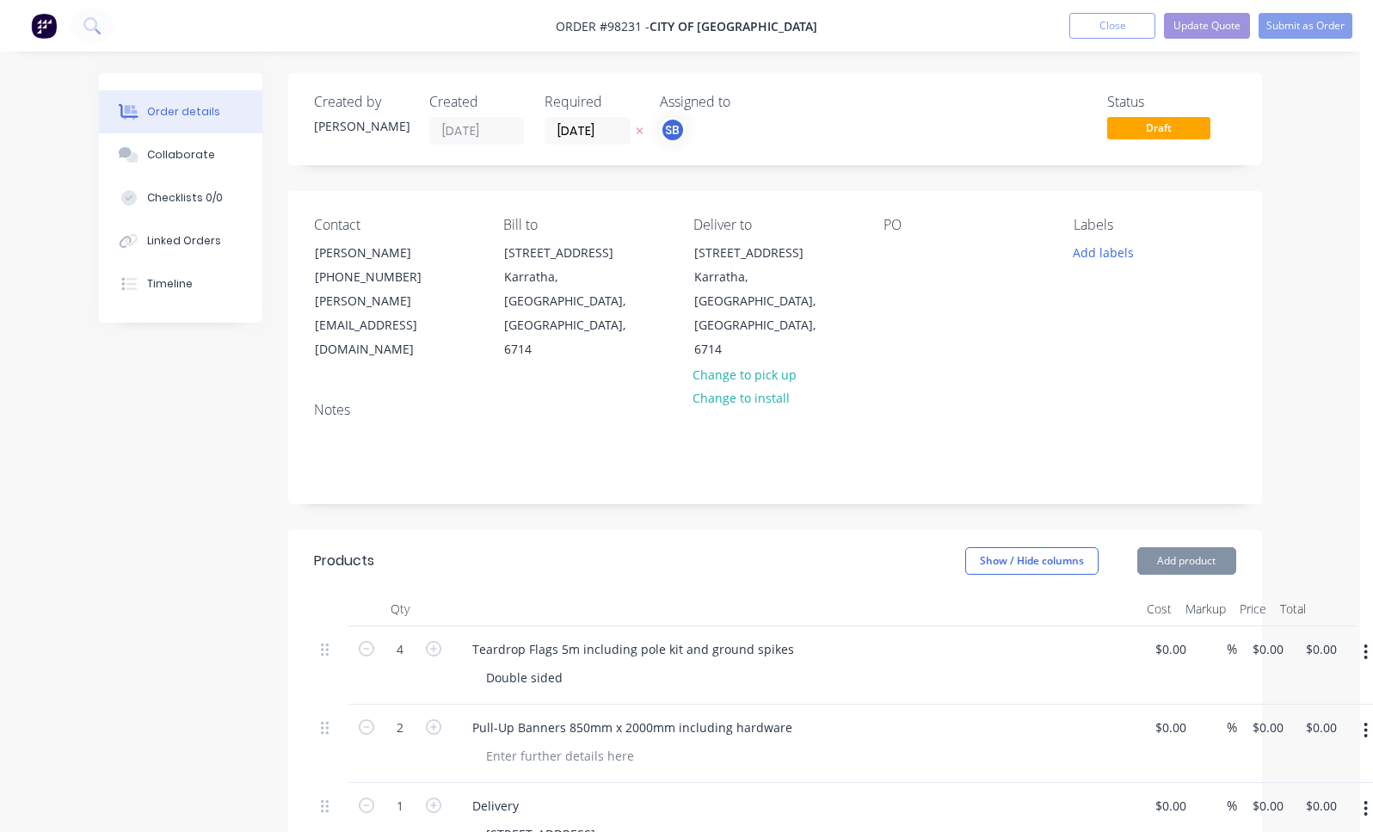
type input "$75.00"
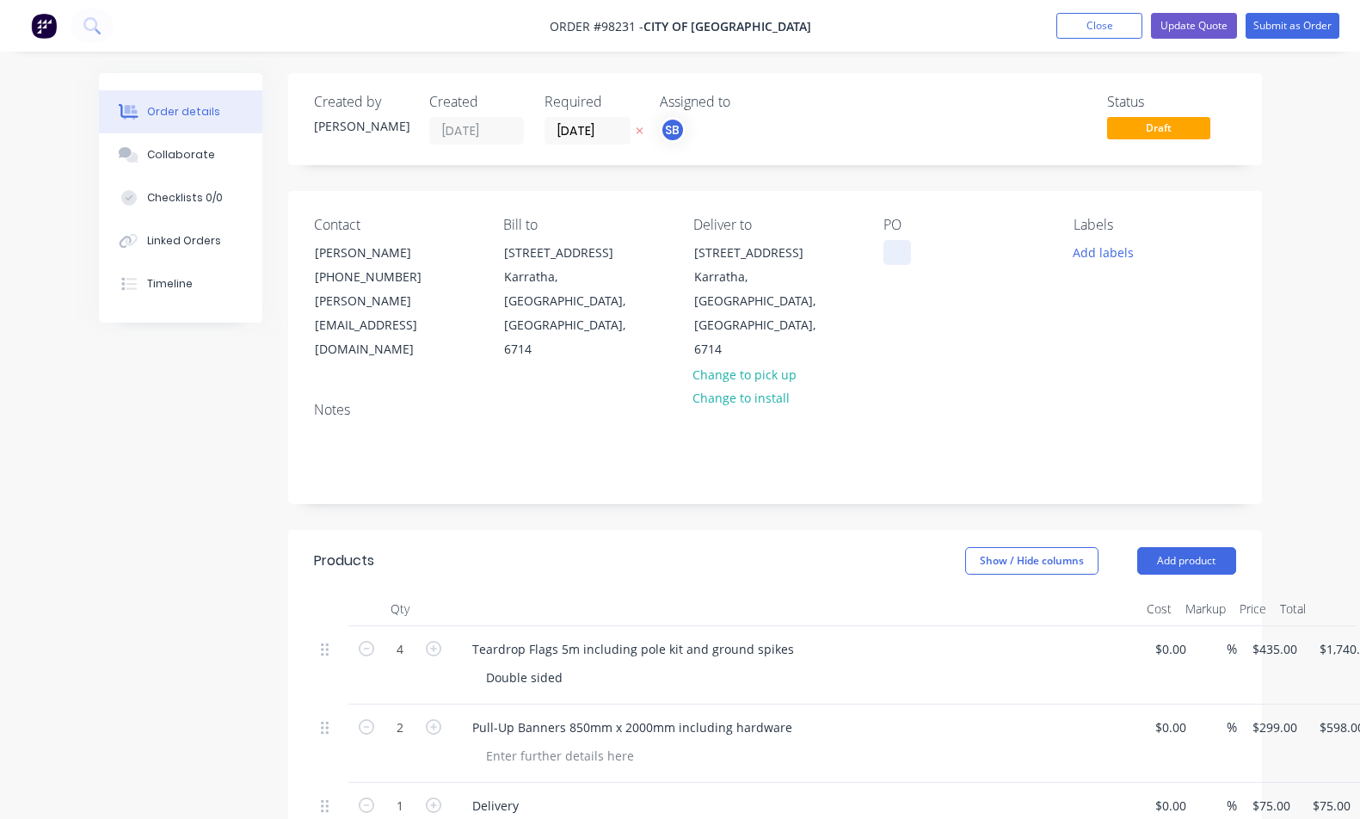
click at [907, 252] on div at bounding box center [898, 252] width 28 height 25
click at [1212, 26] on button "Update Quote" at bounding box center [1194, 26] width 86 height 26
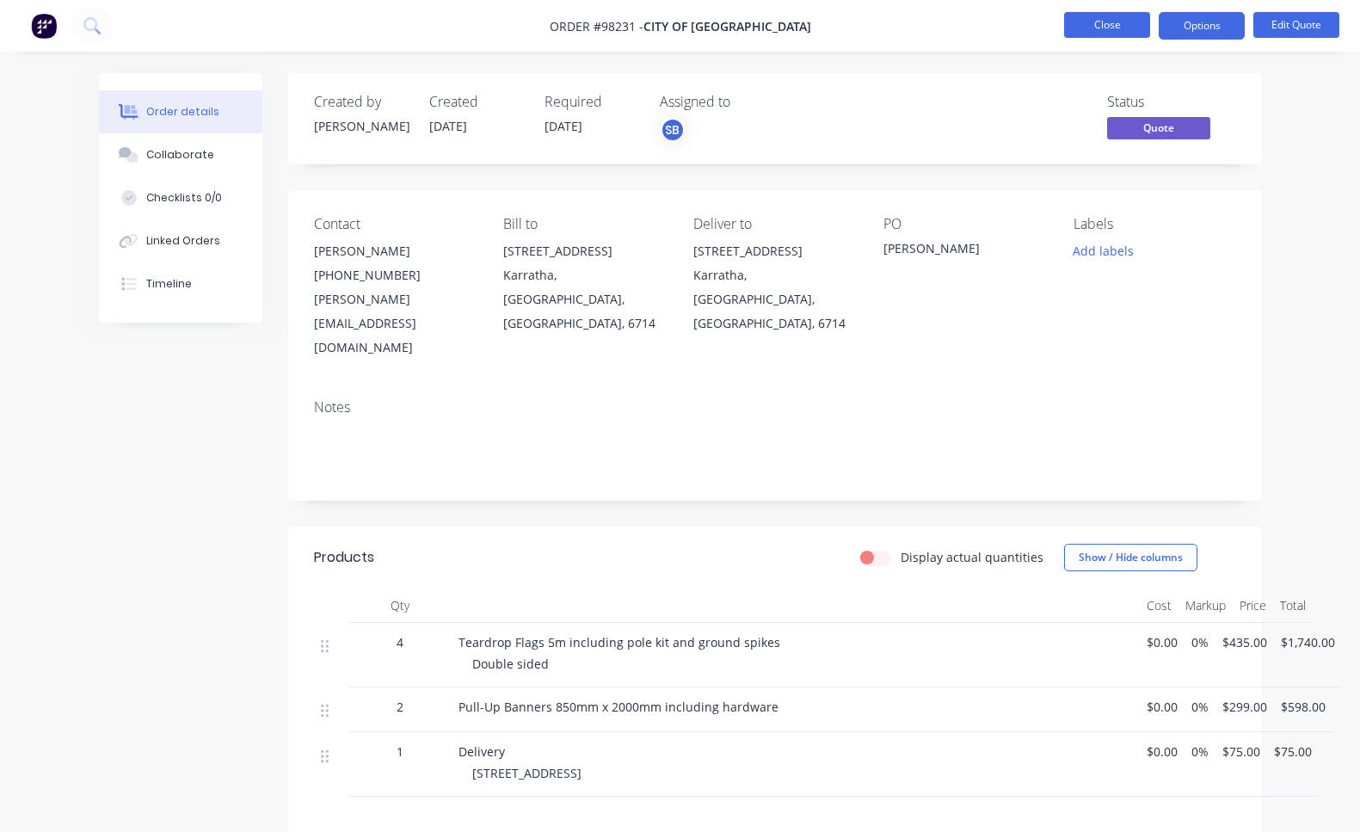
click at [1119, 22] on button "Close" at bounding box center [1107, 25] width 86 height 26
